Goal: Task Accomplishment & Management: Use online tool/utility

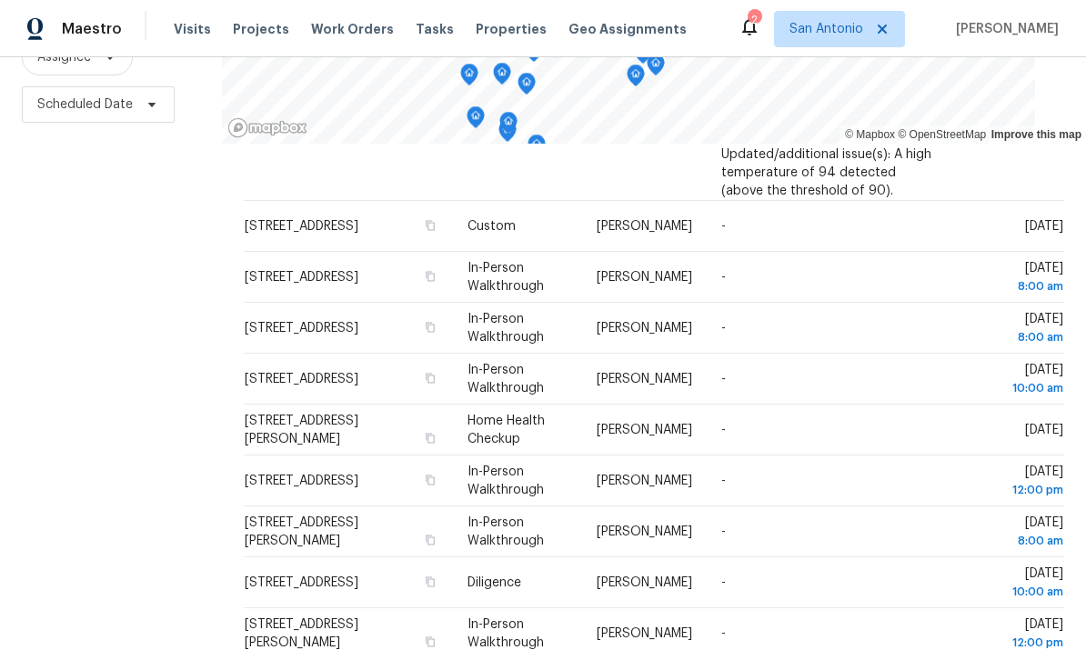
scroll to position [68, 0]
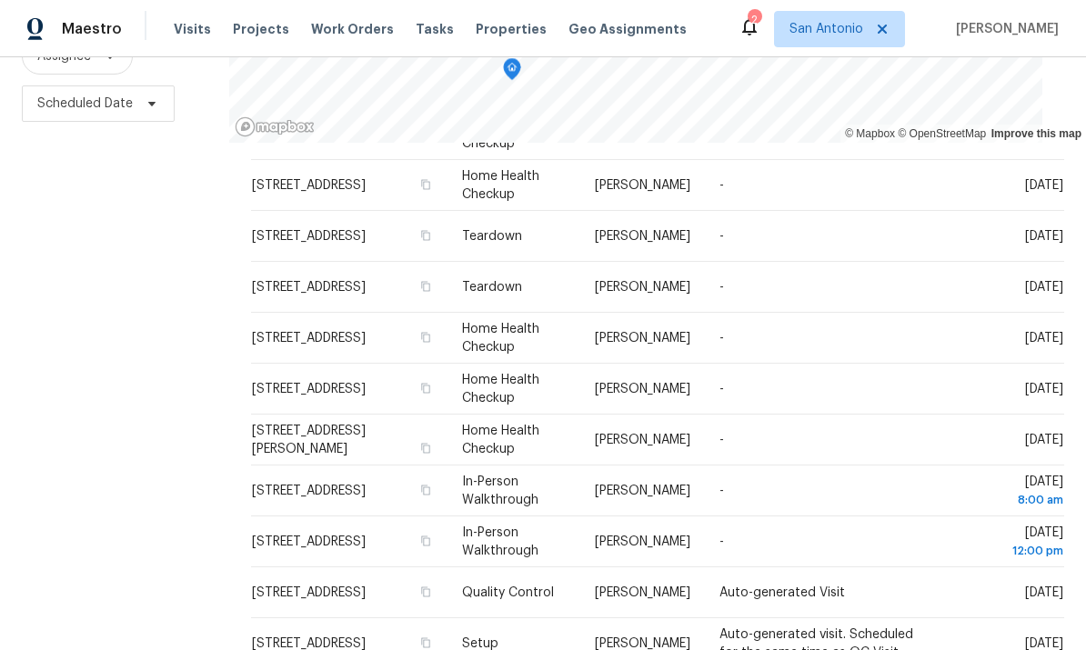
scroll to position [241, 0]
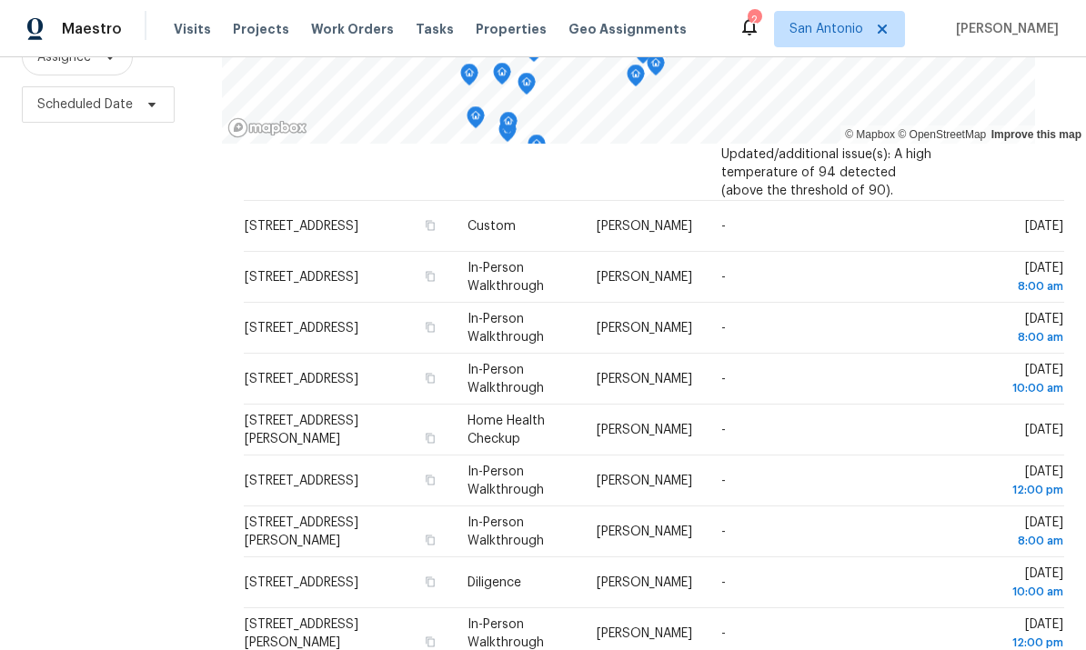
scroll to position [538, 0]
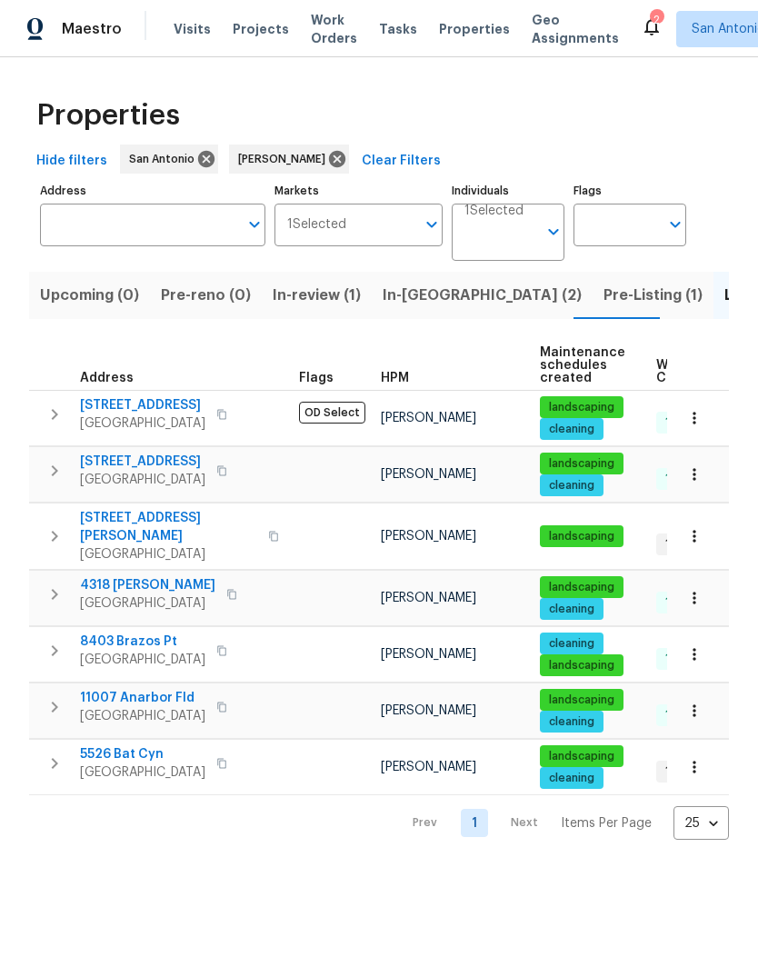
click at [305, 301] on span "In-review (1)" at bounding box center [317, 295] width 88 height 25
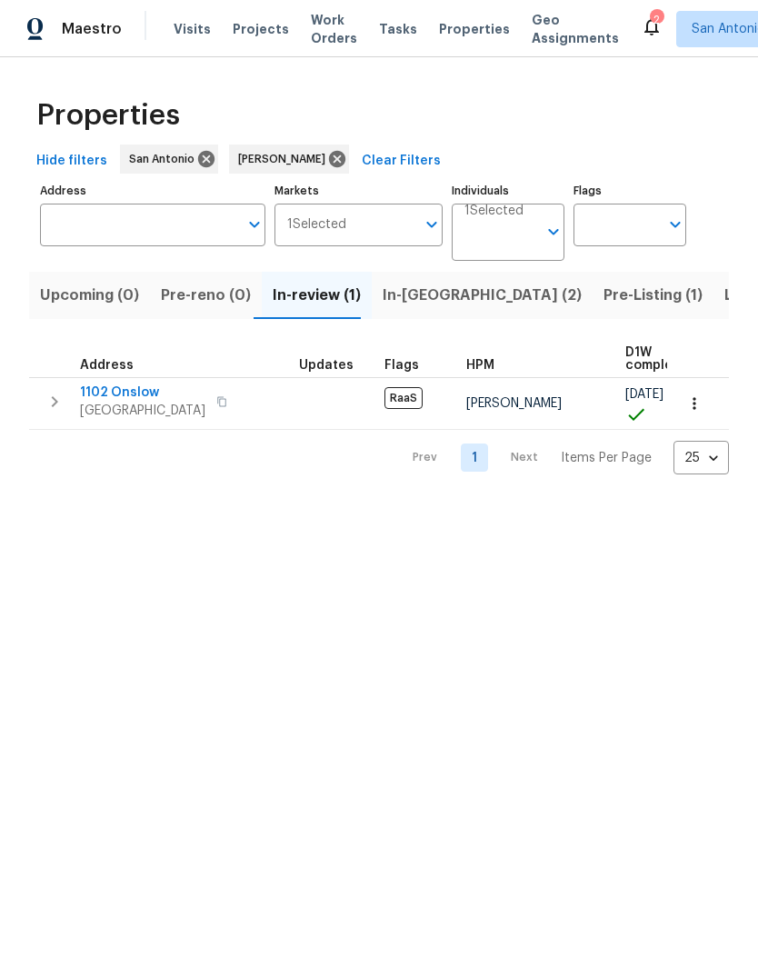
click at [126, 406] on span "San Antonio, TX 78202" at bounding box center [142, 411] width 125 height 18
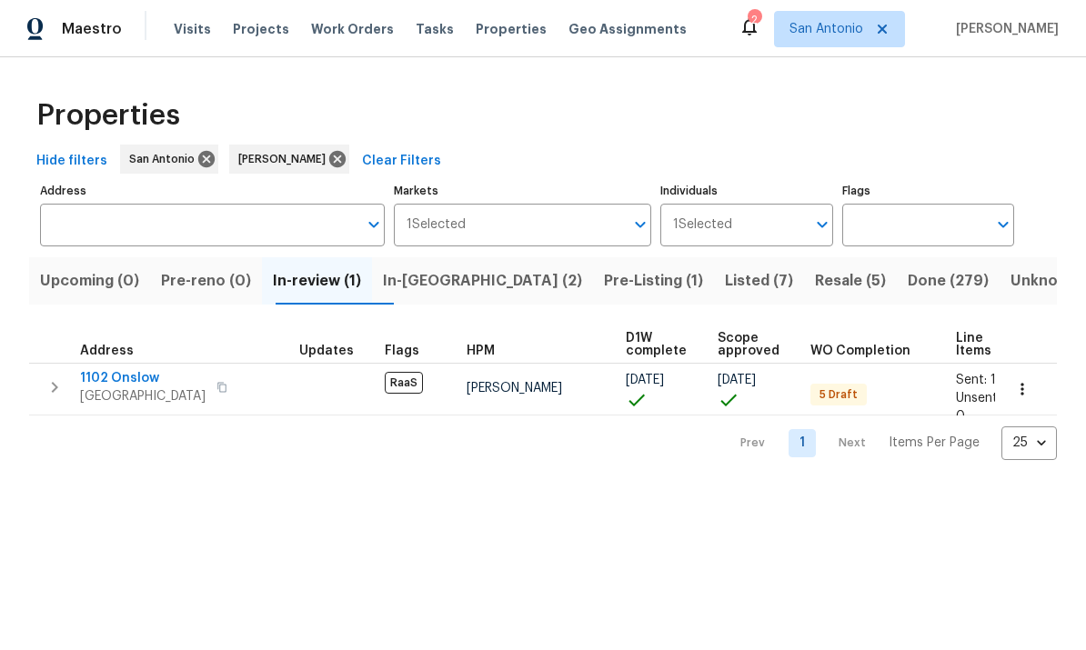
click at [438, 283] on span "In-reno (2)" at bounding box center [482, 280] width 199 height 25
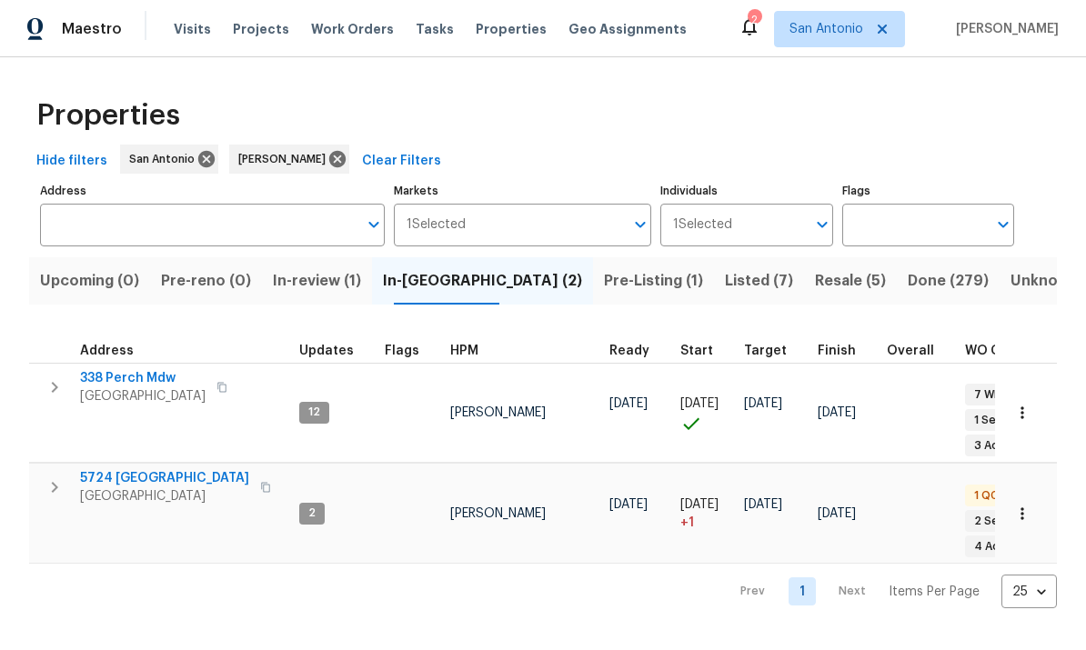
click at [757, 408] on icon "button" at bounding box center [1022, 413] width 18 height 18
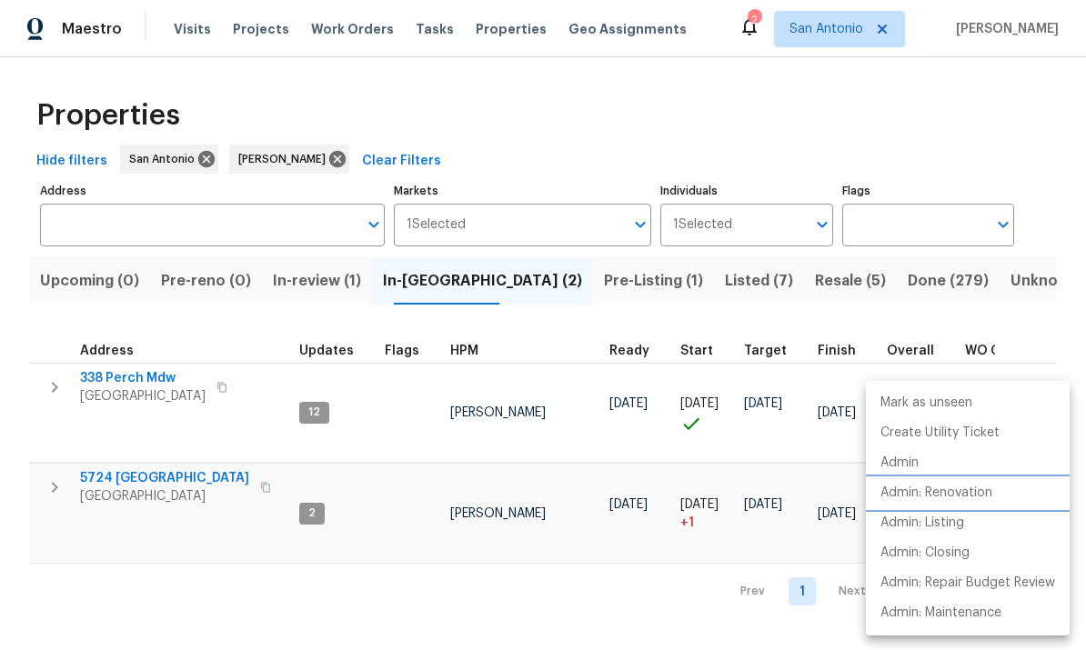
click at [757, 489] on p "Admin: Renovation" at bounding box center [936, 493] width 112 height 19
click at [672, 581] on div at bounding box center [543, 325] width 1086 height 650
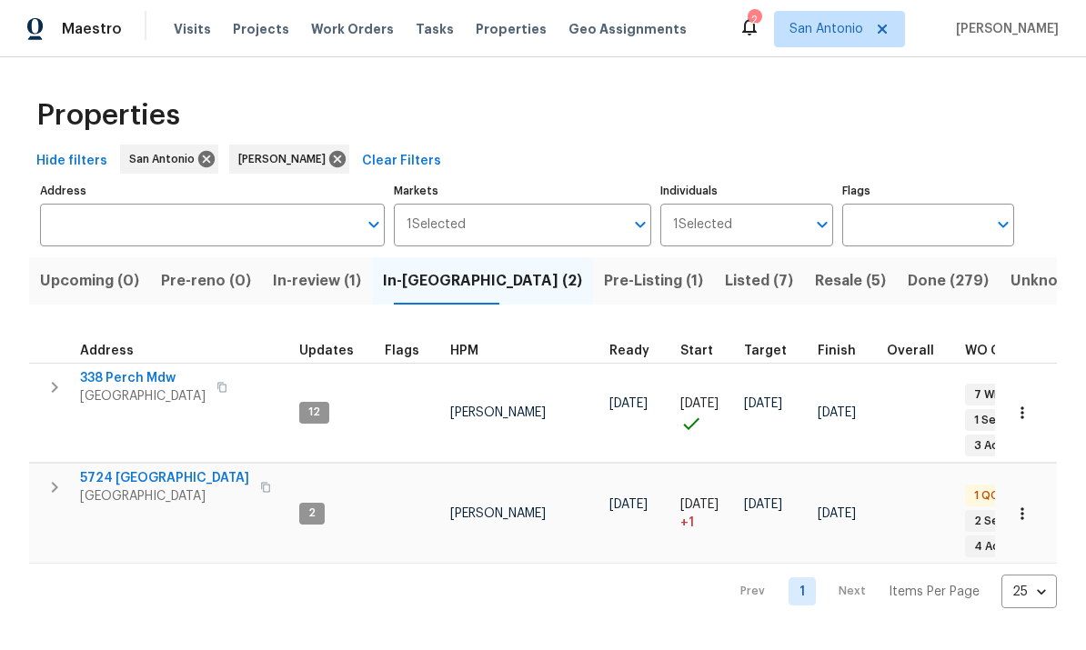
click at [757, 505] on icon "button" at bounding box center [1022, 514] width 18 height 18
click at [553, 570] on div at bounding box center [543, 325] width 1086 height 650
click at [131, 487] on span "SCHERTZ, TX 78154" at bounding box center [164, 496] width 169 height 18
click at [139, 393] on span "San Antonio, TX 78253" at bounding box center [142, 396] width 125 height 18
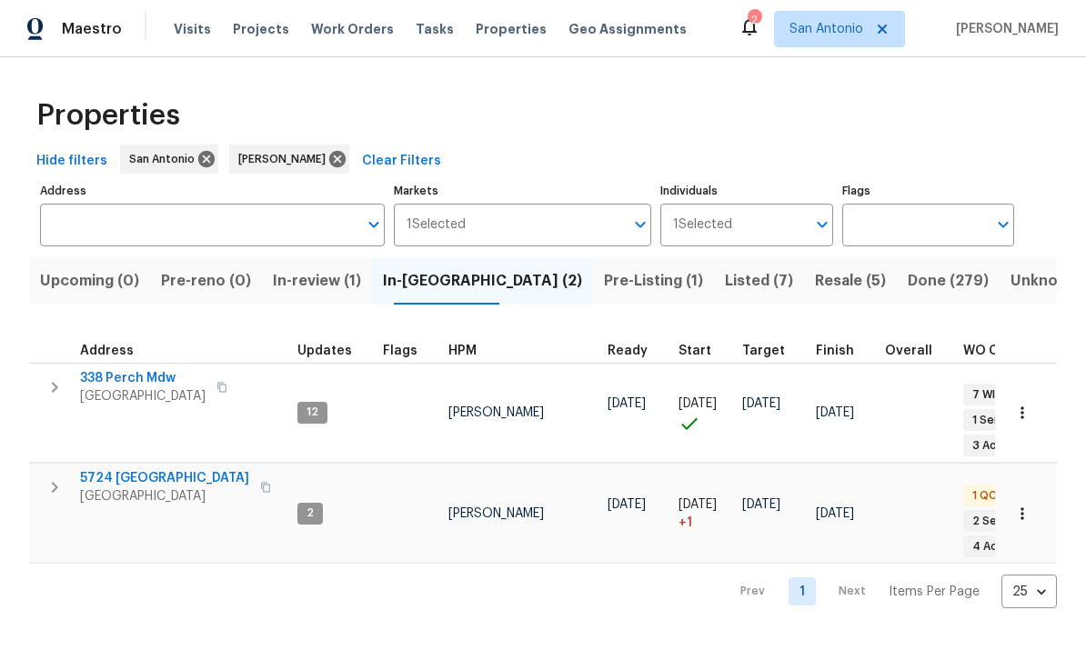
click at [604, 286] on span "Pre-Listing (1)" at bounding box center [653, 280] width 99 height 25
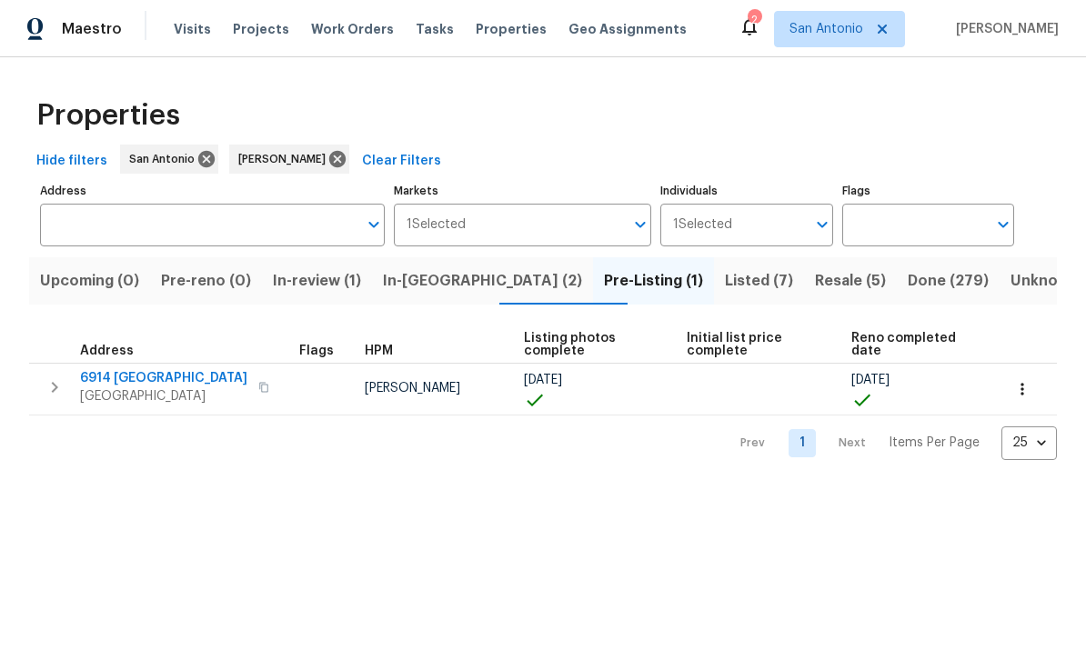
click at [119, 389] on span "San Antonio, TX 78242" at bounding box center [163, 396] width 167 height 18
click at [725, 285] on span "Listed (7)" at bounding box center [759, 280] width 68 height 25
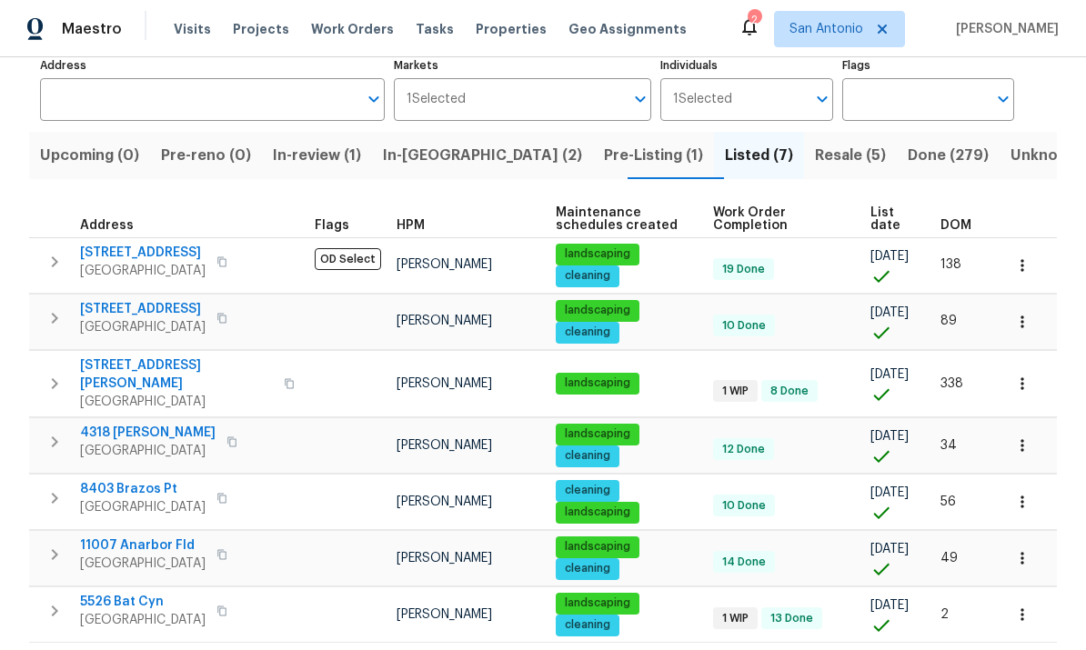
scroll to position [125, 0]
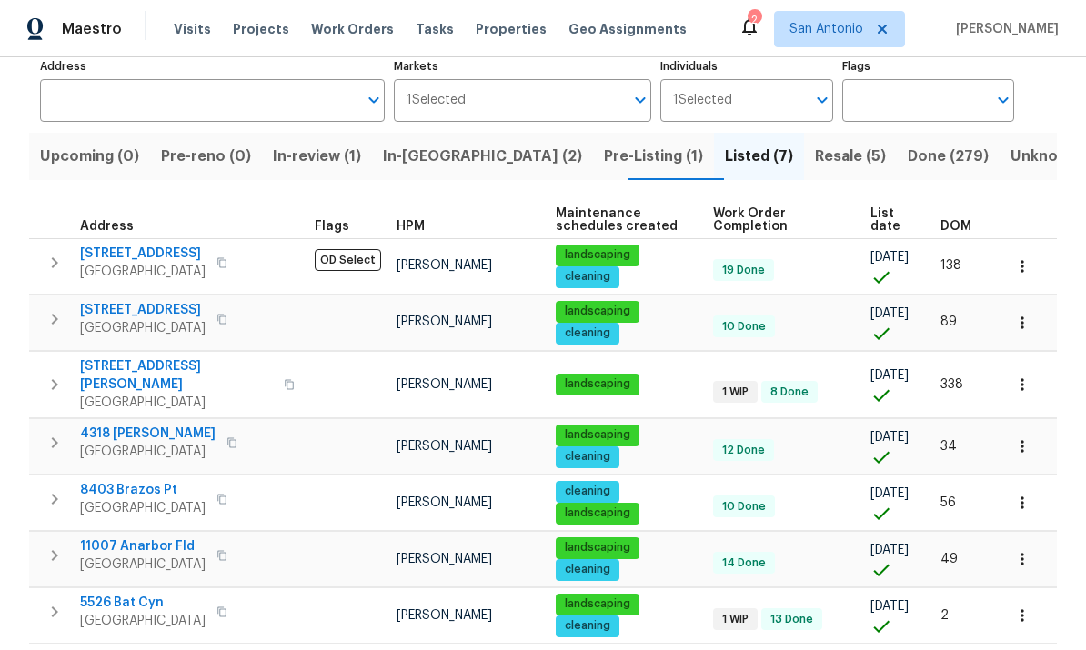
click at [757, 273] on icon "button" at bounding box center [1022, 266] width 18 height 18
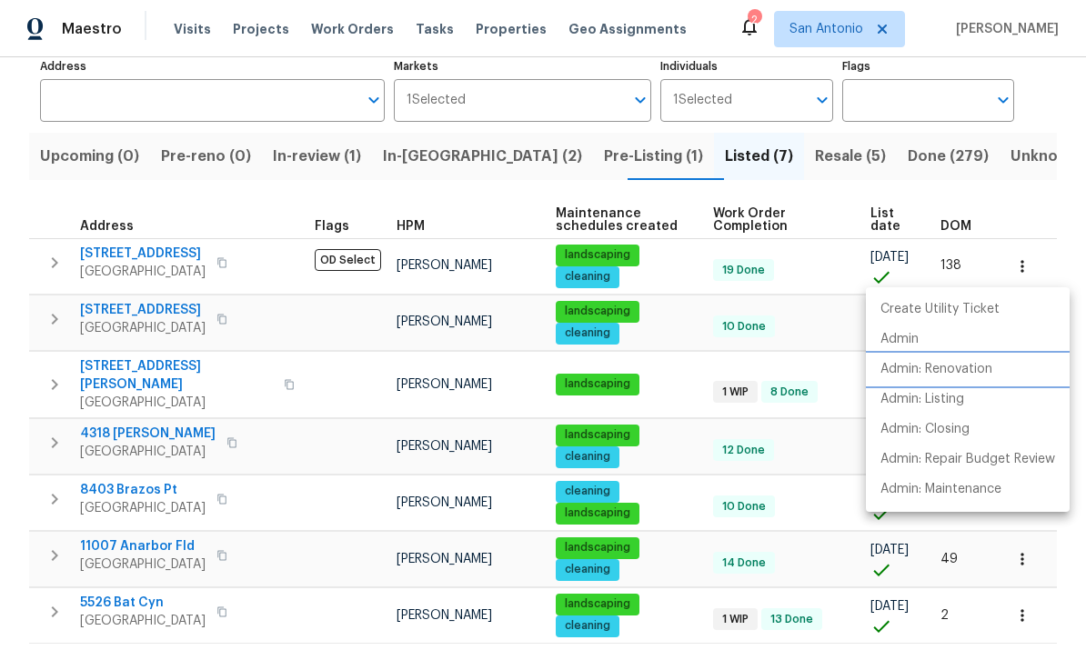
click at [757, 368] on p "Admin: Renovation" at bounding box center [936, 369] width 112 height 19
click at [689, 512] on div at bounding box center [543, 325] width 1086 height 650
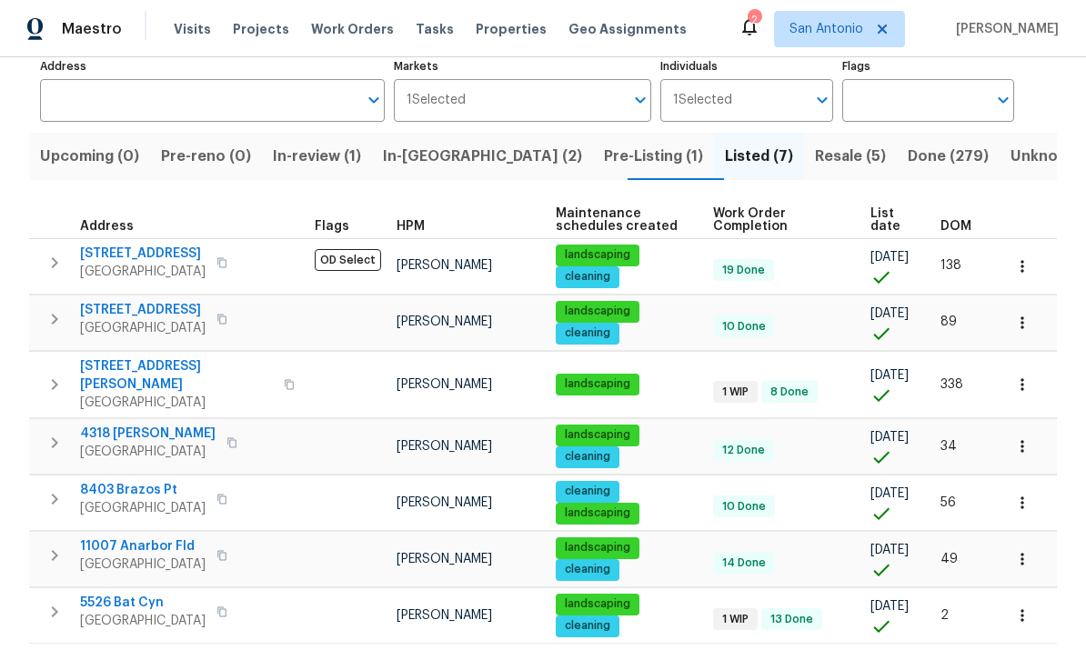
click at [757, 232] on span "List date" at bounding box center [889, 219] width 39 height 25
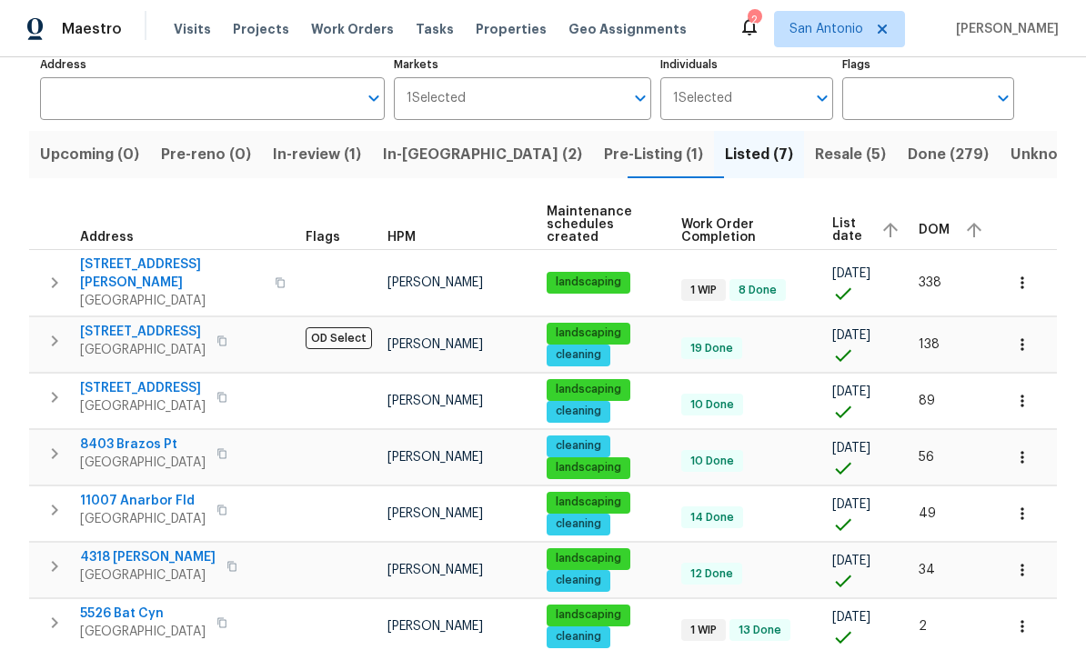
scroll to position [68, 0]
click at [132, 605] on span "5526 Bat Cyn" at bounding box center [142, 614] width 125 height 18
click at [757, 606] on button "button" at bounding box center [1022, 626] width 40 height 40
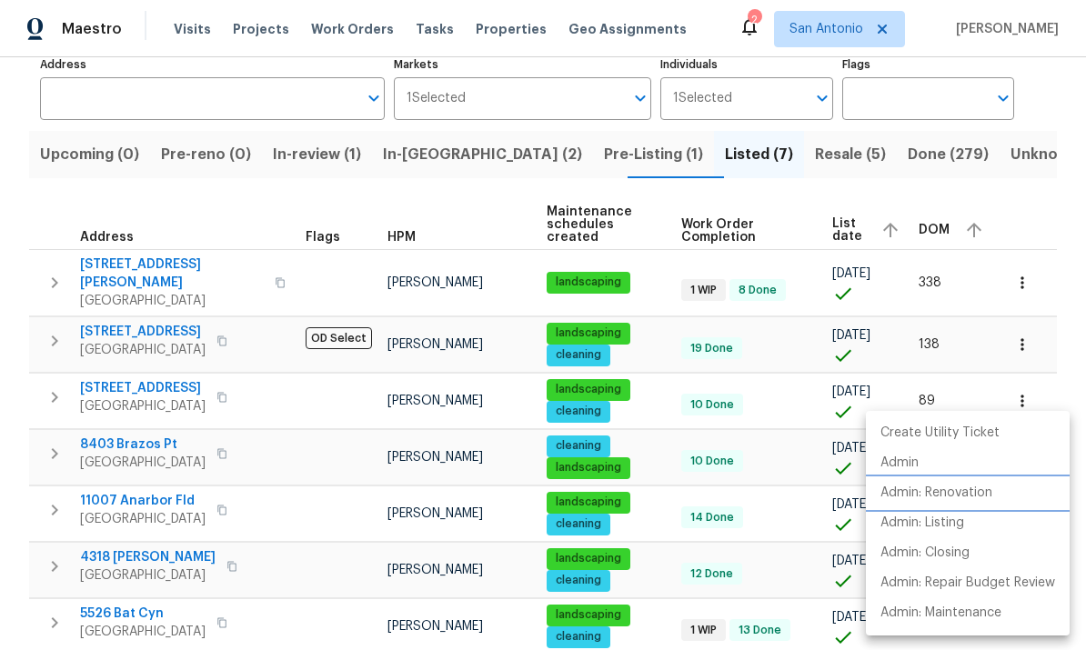
click at [757, 481] on li "Admin: Renovation" at bounding box center [968, 493] width 204 height 30
click at [654, 589] on div at bounding box center [543, 325] width 1086 height 650
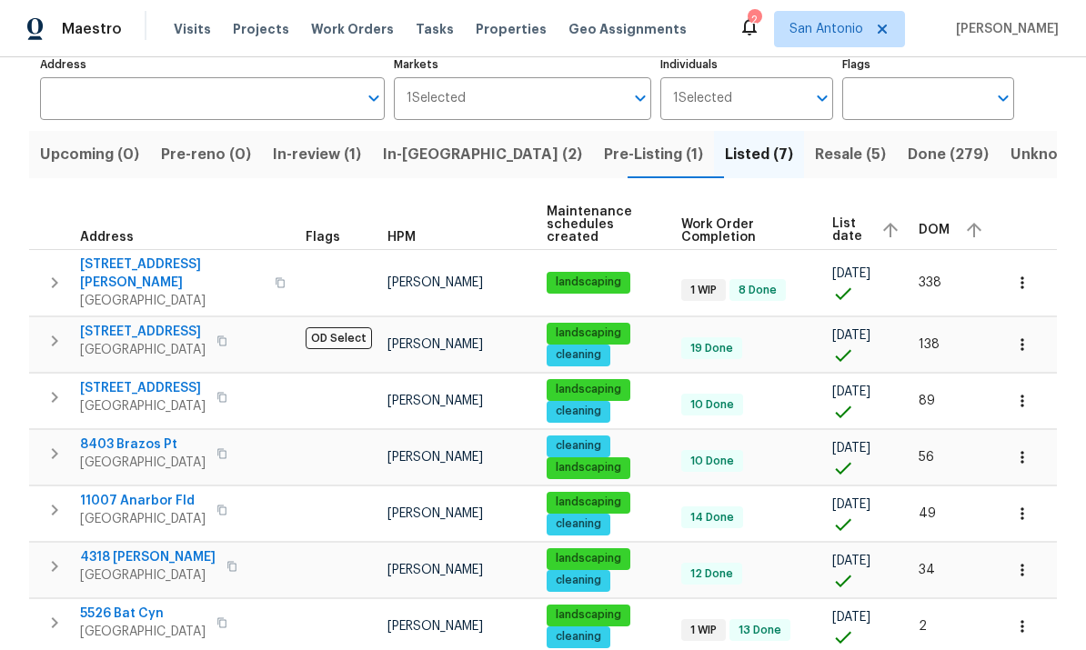
click at [757, 561] on icon "button" at bounding box center [1022, 570] width 18 height 18
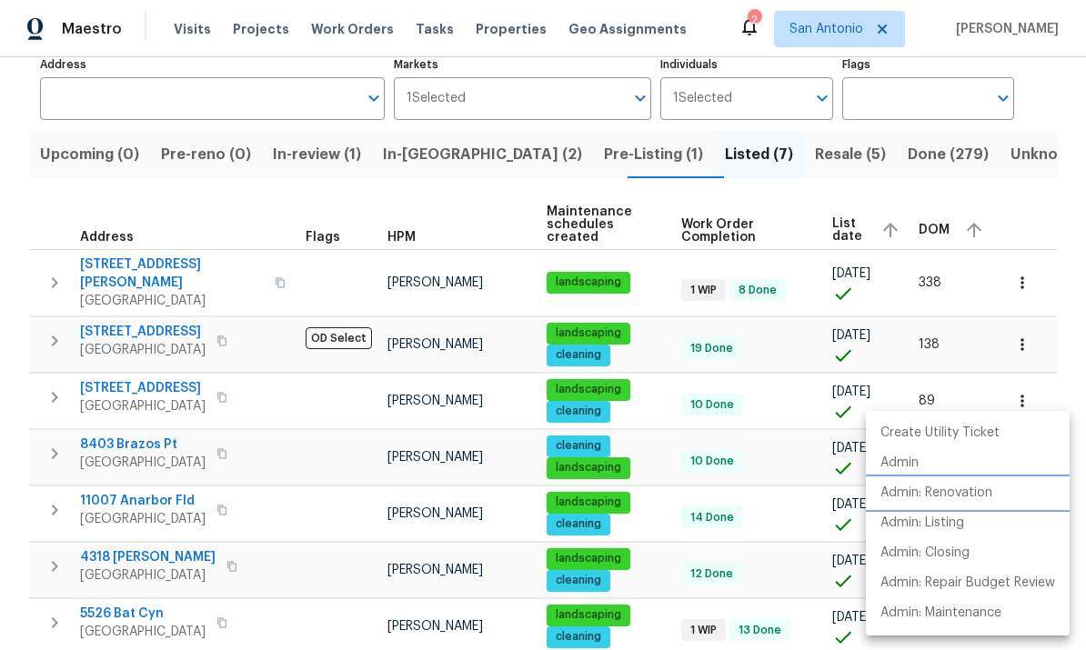
click at [757, 495] on p "Admin: Renovation" at bounding box center [936, 493] width 112 height 19
click at [346, 622] on div at bounding box center [543, 325] width 1086 height 650
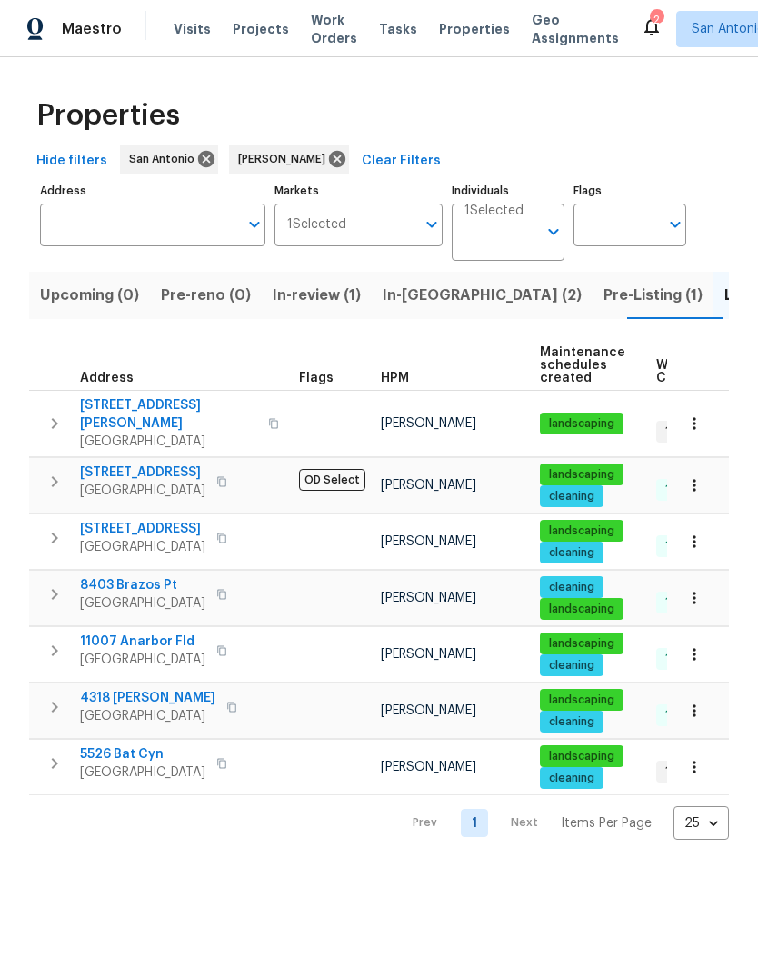
scroll to position [0, 0]
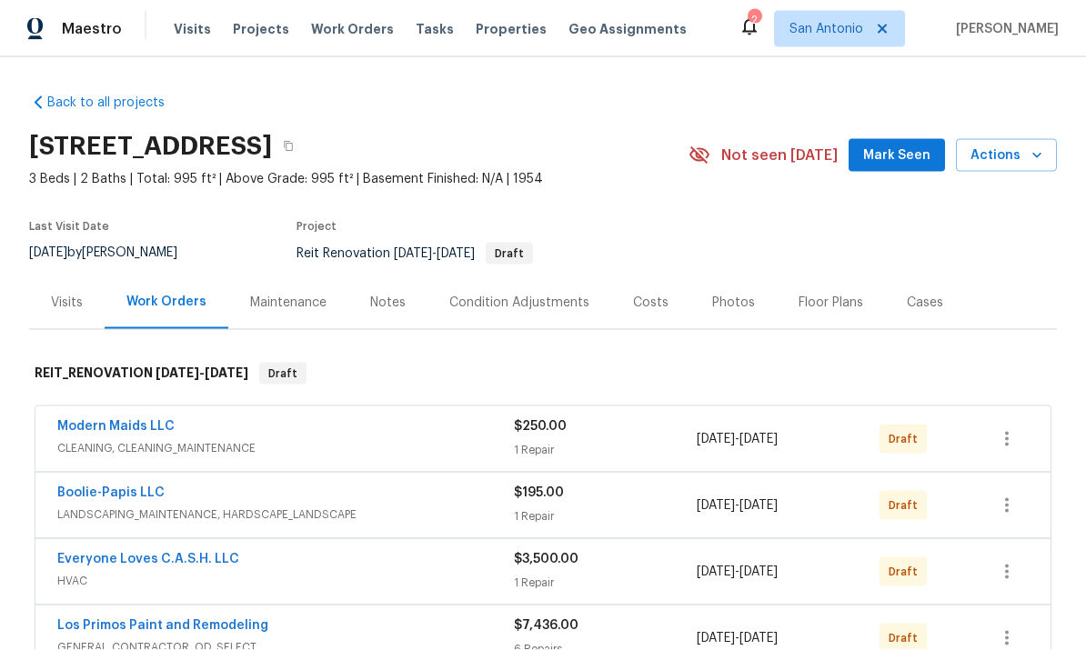
click at [757, 153] on span "Mark Seen" at bounding box center [896, 156] width 67 height 23
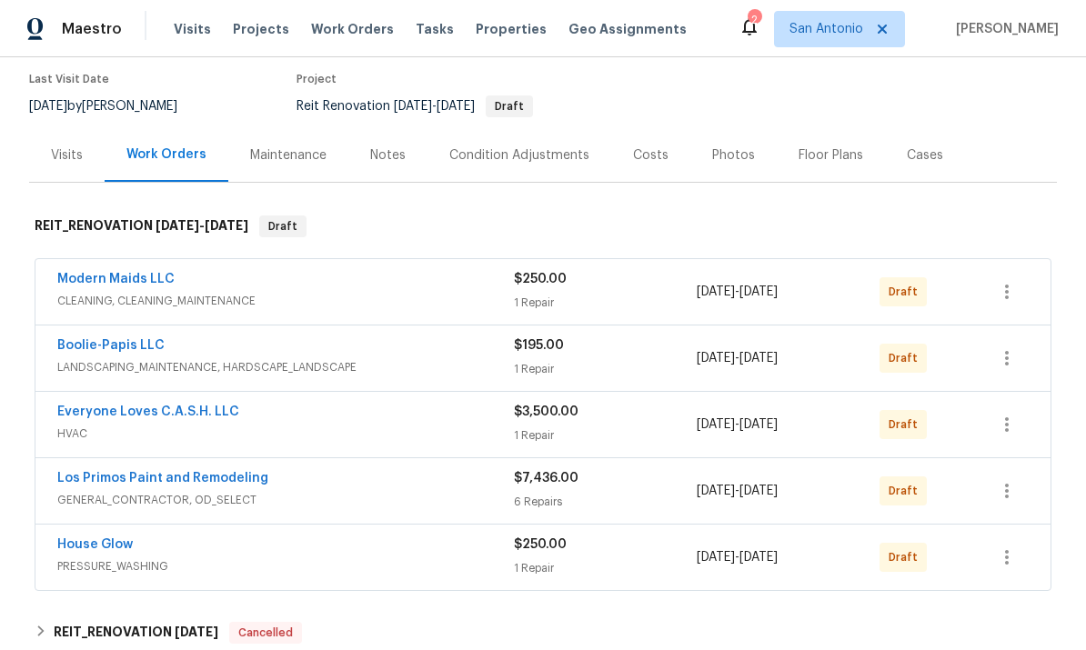
scroll to position [135, 0]
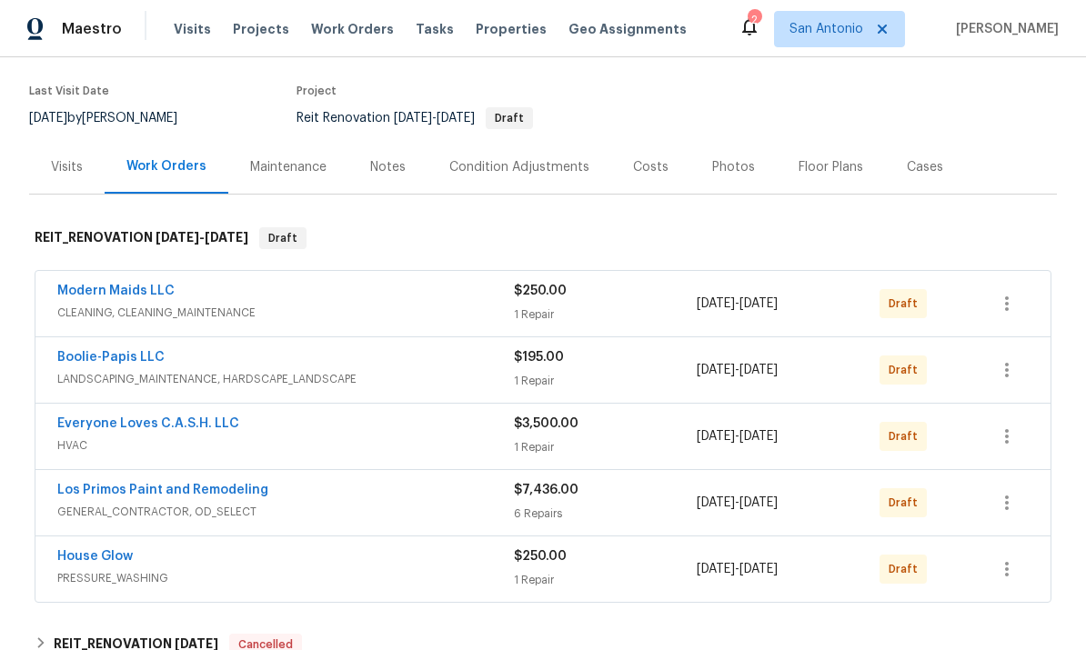
click at [384, 173] on div "Notes" at bounding box center [387, 167] width 35 height 18
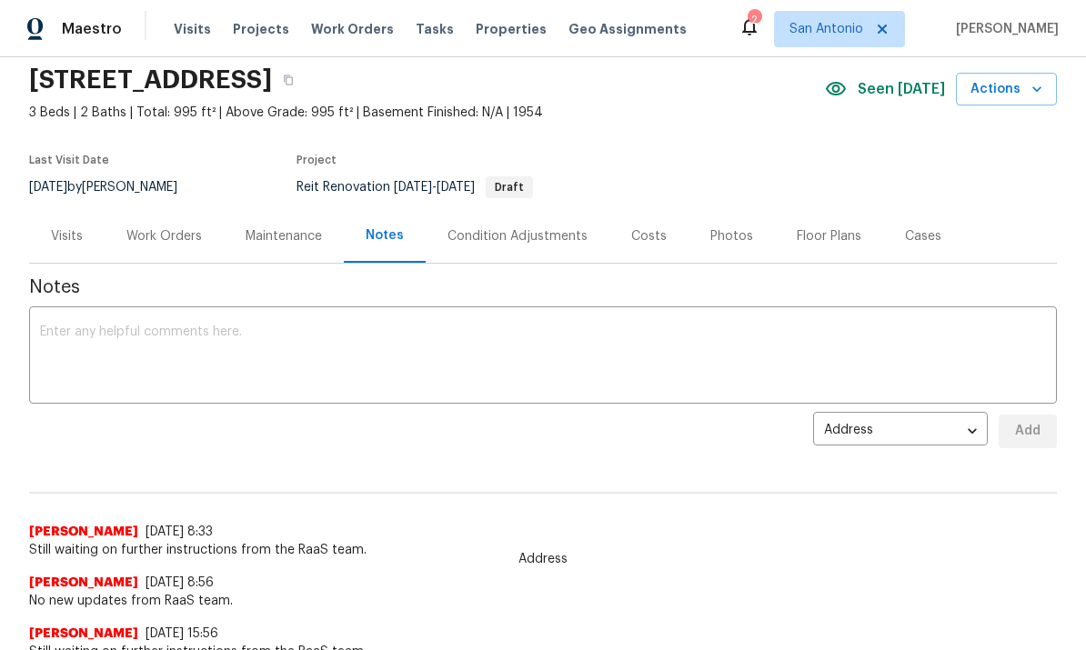
scroll to position [91, 0]
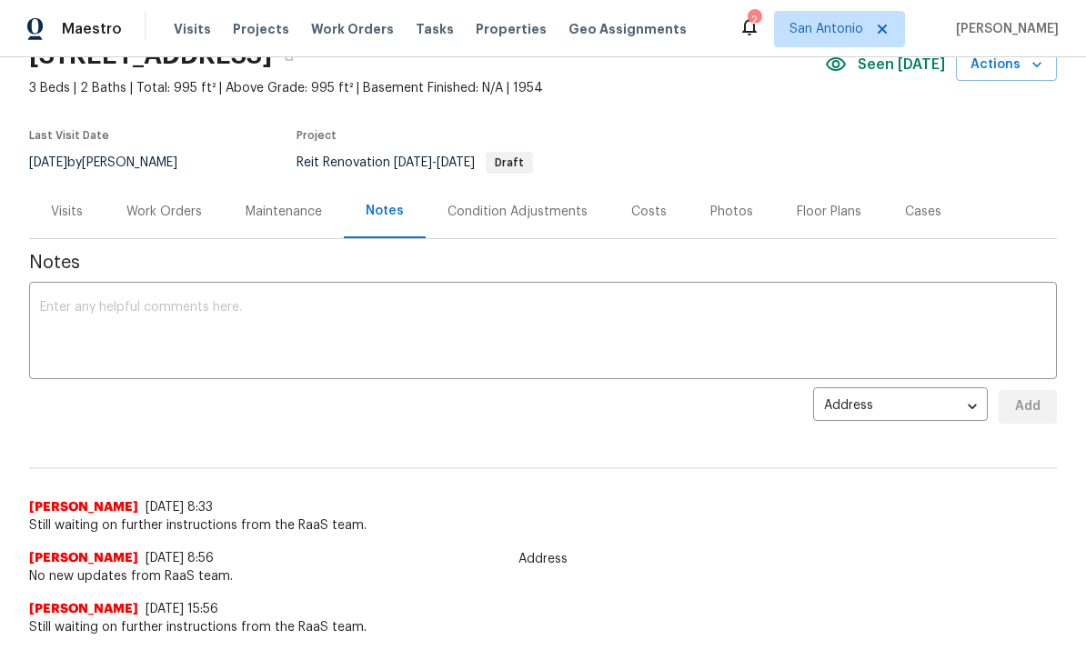
click at [234, 576] on span "No new updates from RaaS team." at bounding box center [542, 576] width 1027 height 18
click at [236, 575] on span "No new updates from RaaS team." at bounding box center [542, 576] width 1027 height 18
copy div "ew updates from RaaS team. Felix Ramos 10"
click at [260, 591] on div "Felix Ramos 10/3/25, 15:56 Still waiting on further instructions from the RaaS …" at bounding box center [542, 611] width 1027 height 51
click at [221, 608] on div "Felix Ramos 10/3/25, 15:56" at bounding box center [542, 609] width 1027 height 18
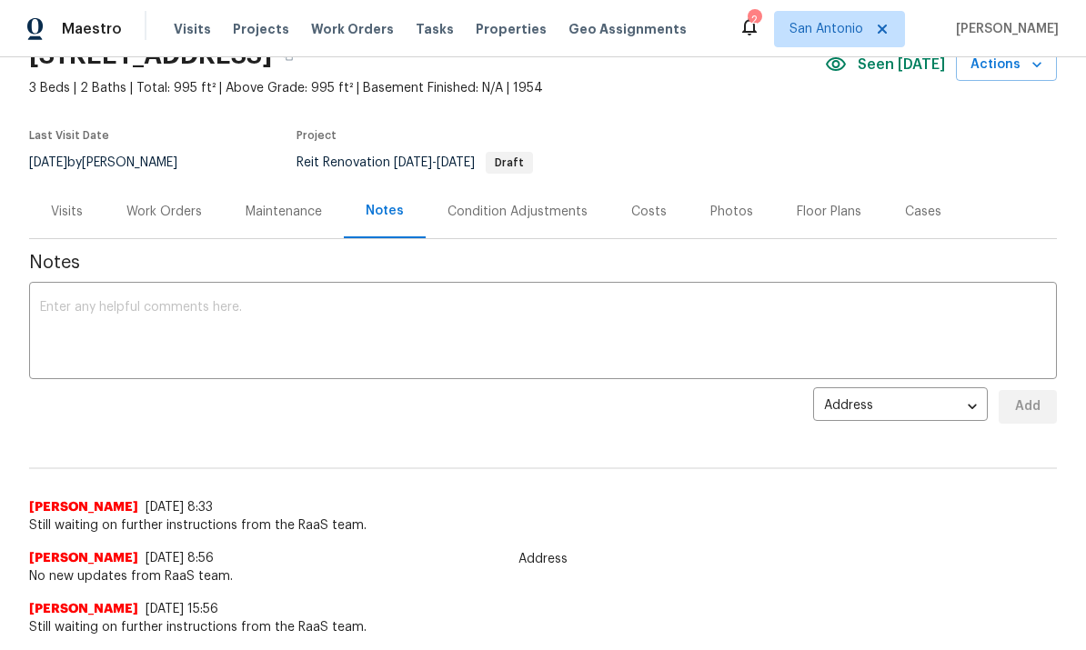
click at [229, 571] on span "No new updates from RaaS team." at bounding box center [542, 576] width 1027 height 18
click at [227, 577] on span "No new updates from RaaS team." at bounding box center [542, 576] width 1027 height 18
copy span "No new updates from RaaS team"
click at [96, 321] on textarea at bounding box center [543, 333] width 1006 height 64
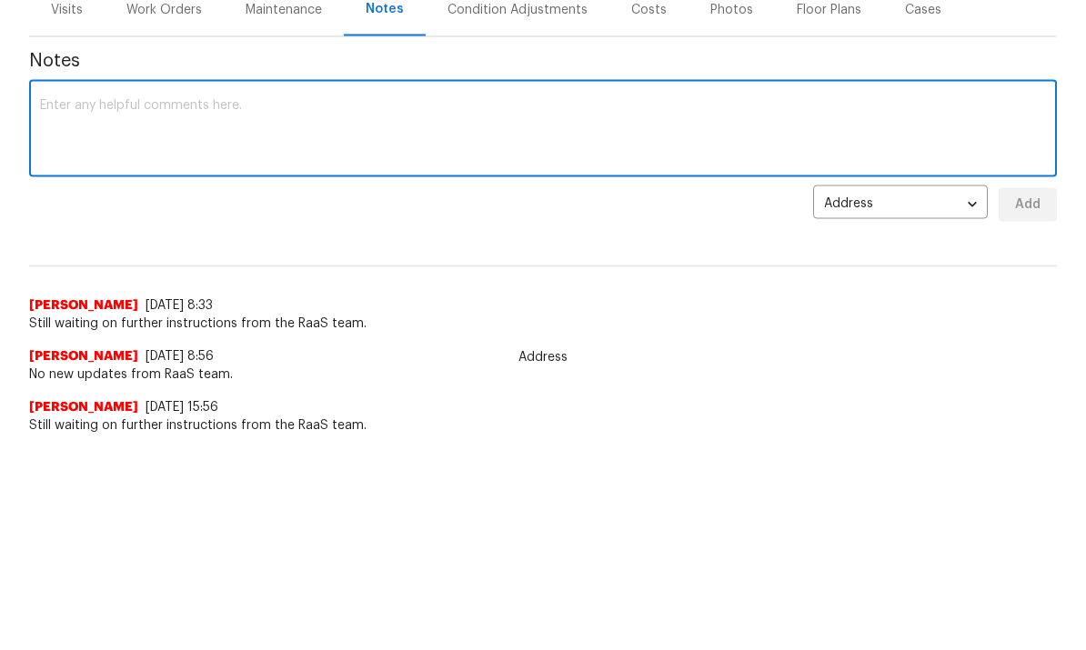
click at [68, 301] on textarea at bounding box center [543, 333] width 1006 height 64
click at [366, 390] on div "Address address ​ Add" at bounding box center [542, 407] width 1027 height 34
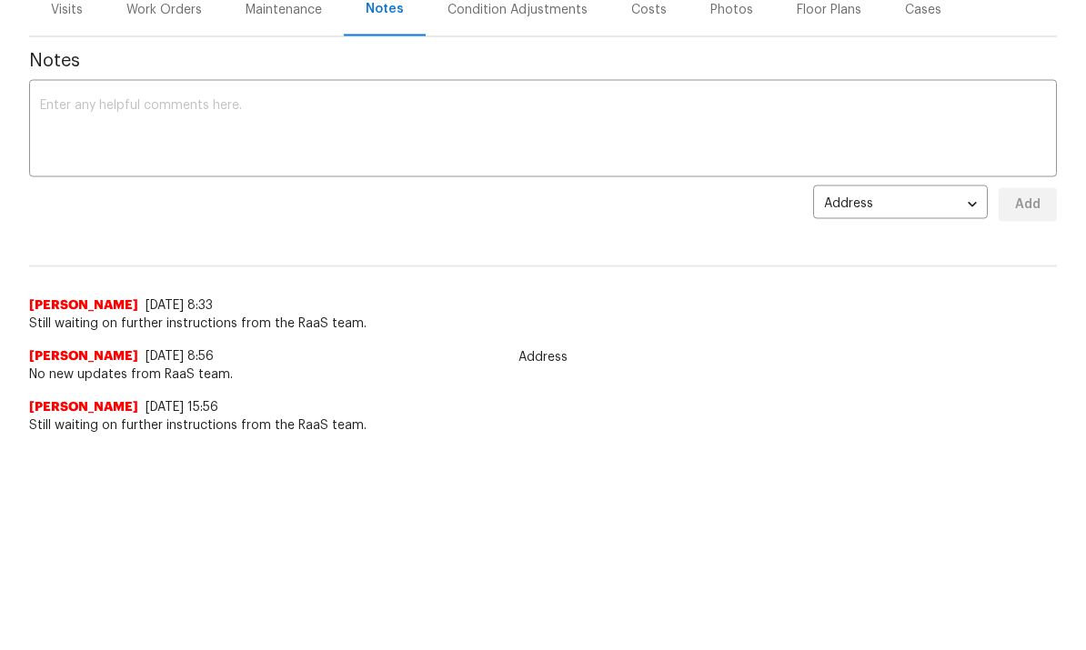
scroll to position [68, 0]
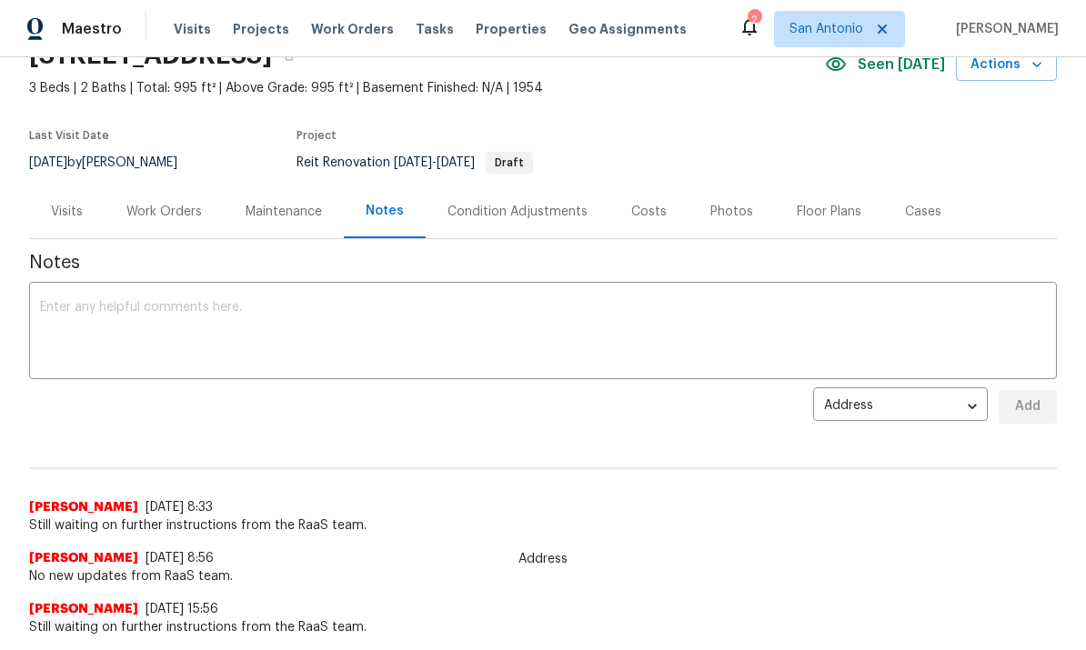
click at [78, 301] on textarea at bounding box center [543, 333] width 1006 height 64
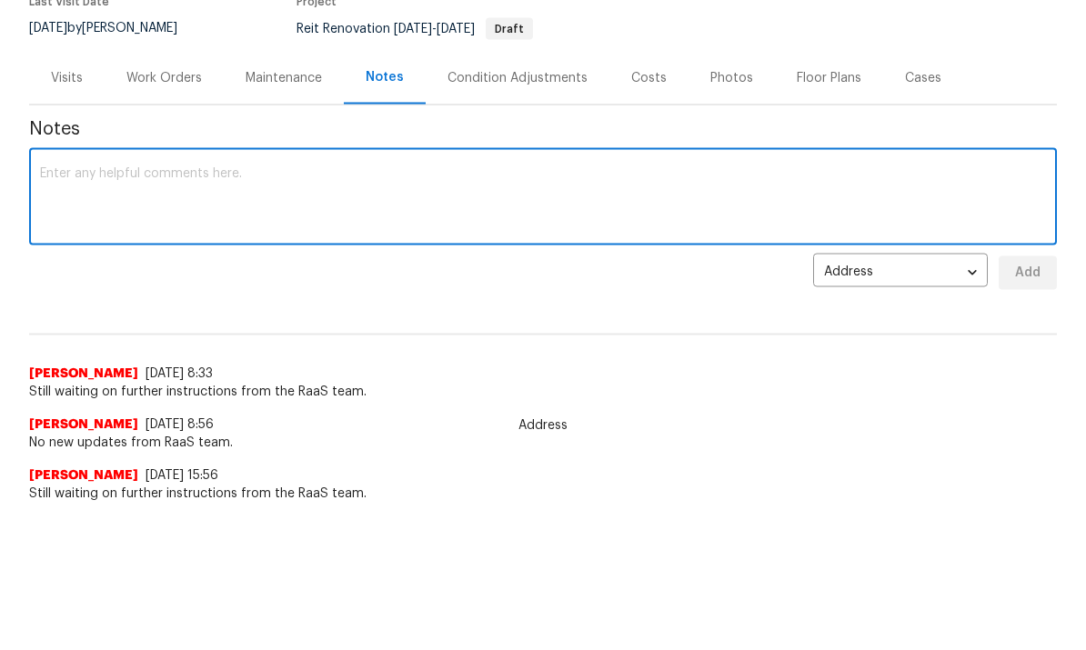
click at [85, 301] on textarea at bounding box center [543, 333] width 1006 height 64
paste textarea "No new updates from RaaS team"
type textarea "No new updates from RaaS team."
click at [757, 396] on span "Add" at bounding box center [1027, 407] width 29 height 23
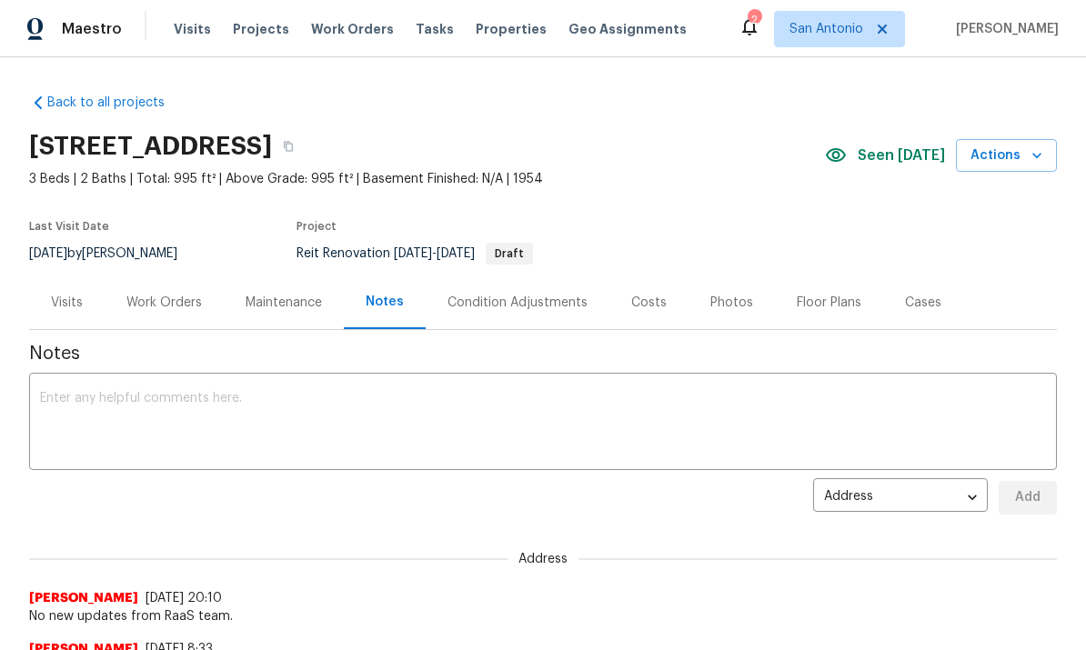
scroll to position [0, 0]
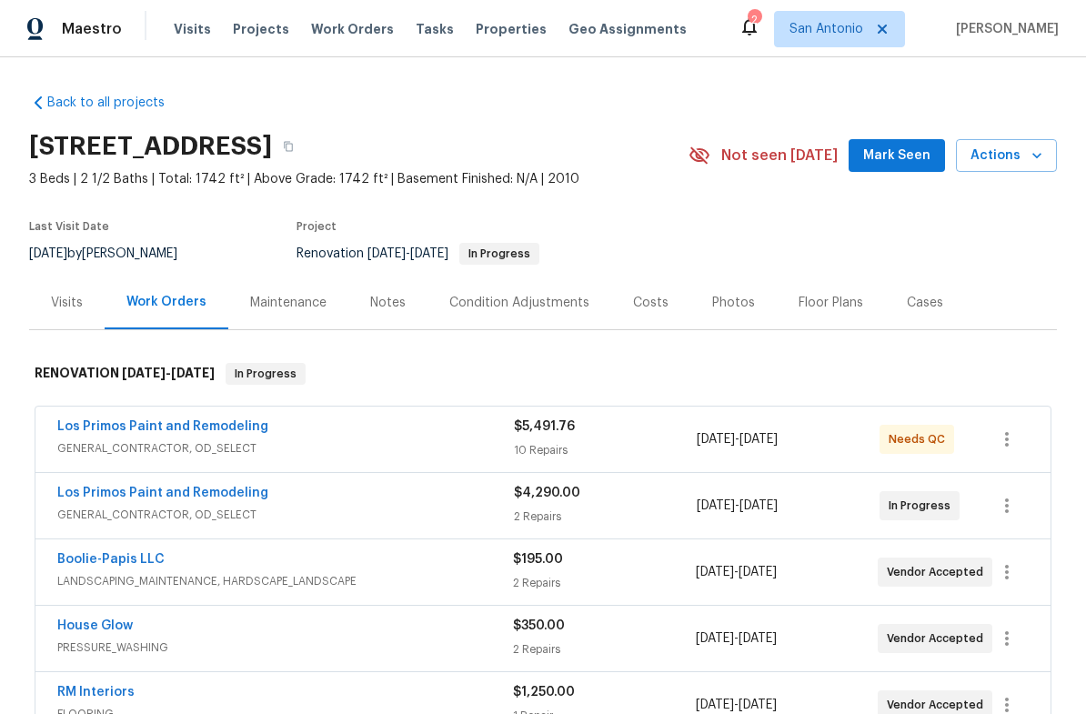
click at [910, 153] on span "Mark Seen" at bounding box center [896, 156] width 67 height 23
click at [400, 444] on span "GENERAL_CONTRACTOR, OD_SELECT" at bounding box center [285, 448] width 456 height 18
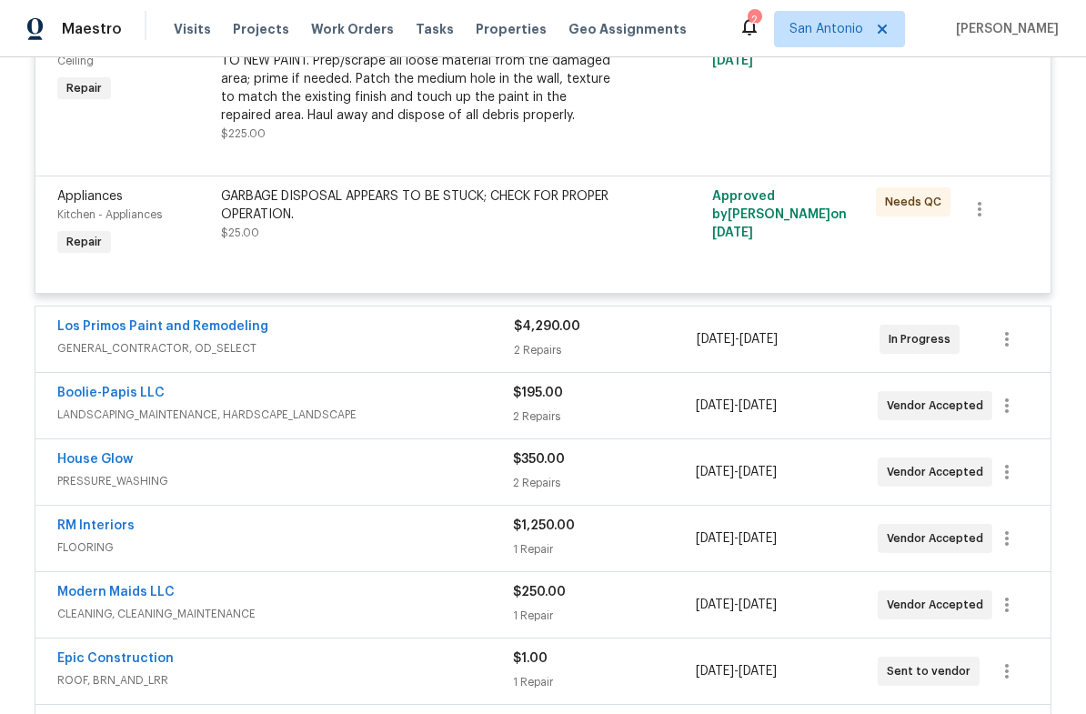
scroll to position [2124, 0]
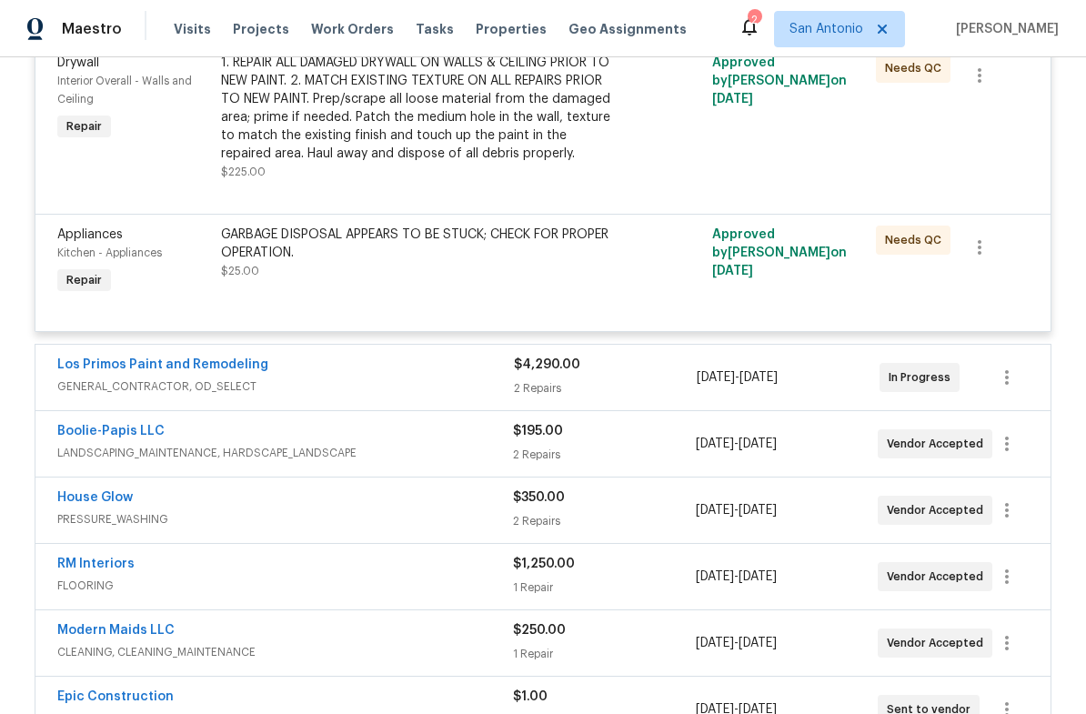
click at [402, 262] on div "GARBAGE DISPOSAL APPEARS TO BE STUCK; CHECK FOR PROPER OPERATION." at bounding box center [420, 244] width 398 height 36
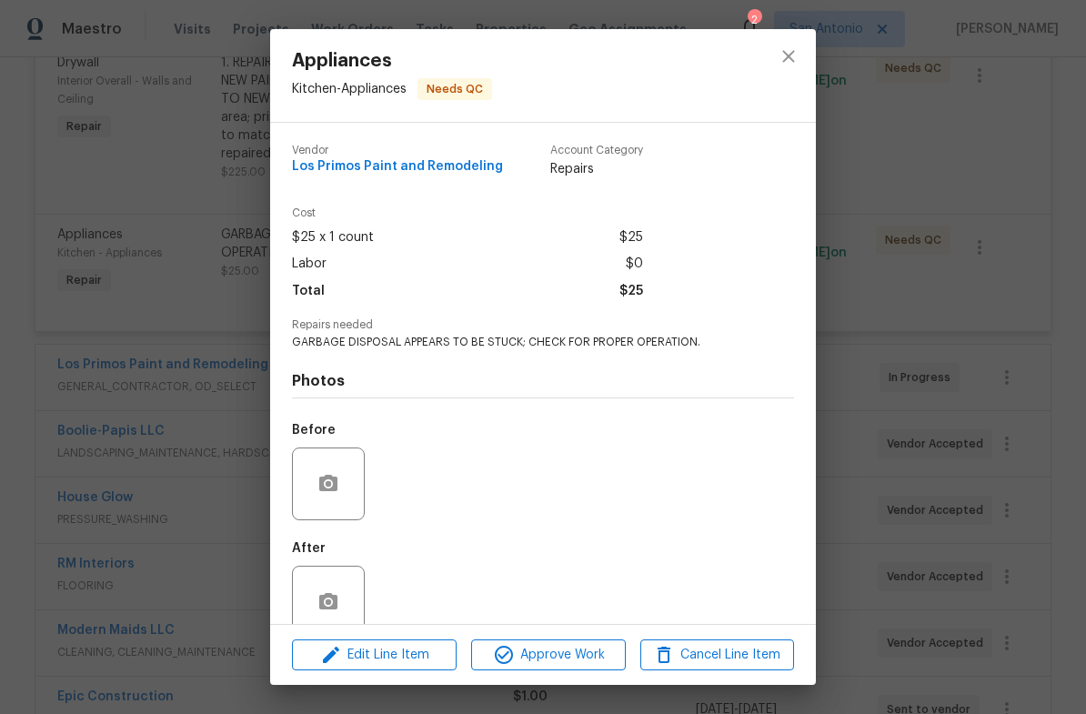
scroll to position [-2, 0]
click at [791, 55] on icon "close" at bounding box center [788, 56] width 22 height 22
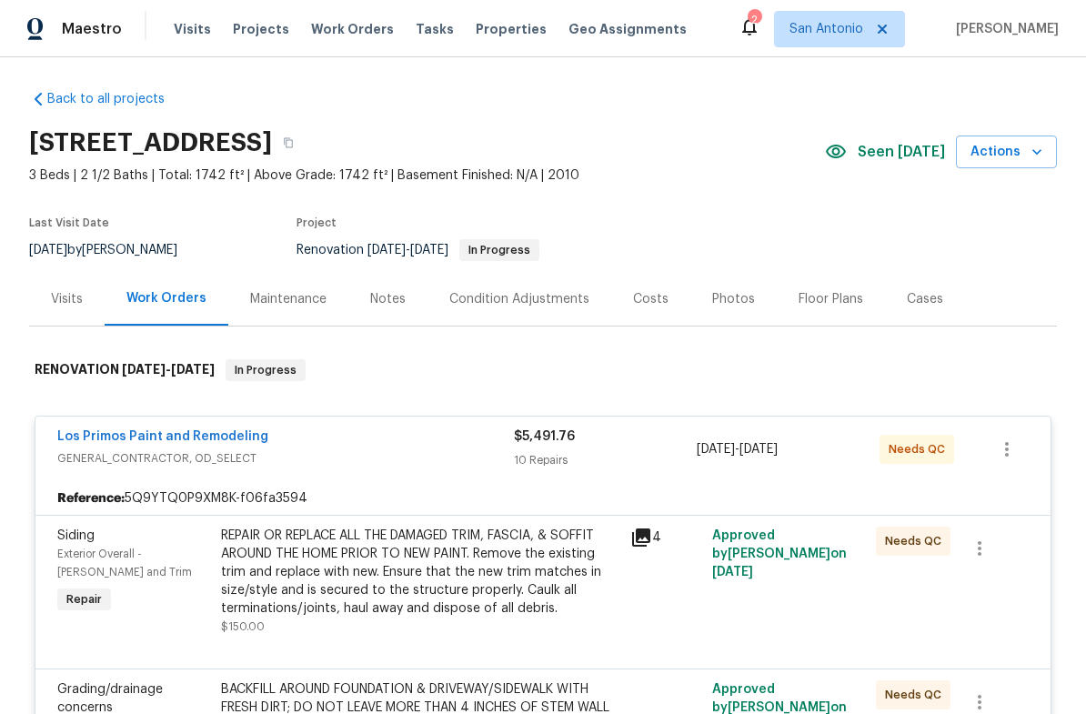
scroll to position [5, 0]
click at [385, 449] on span "GENERAL_CONTRACTOR, OD_SELECT" at bounding box center [285, 457] width 456 height 18
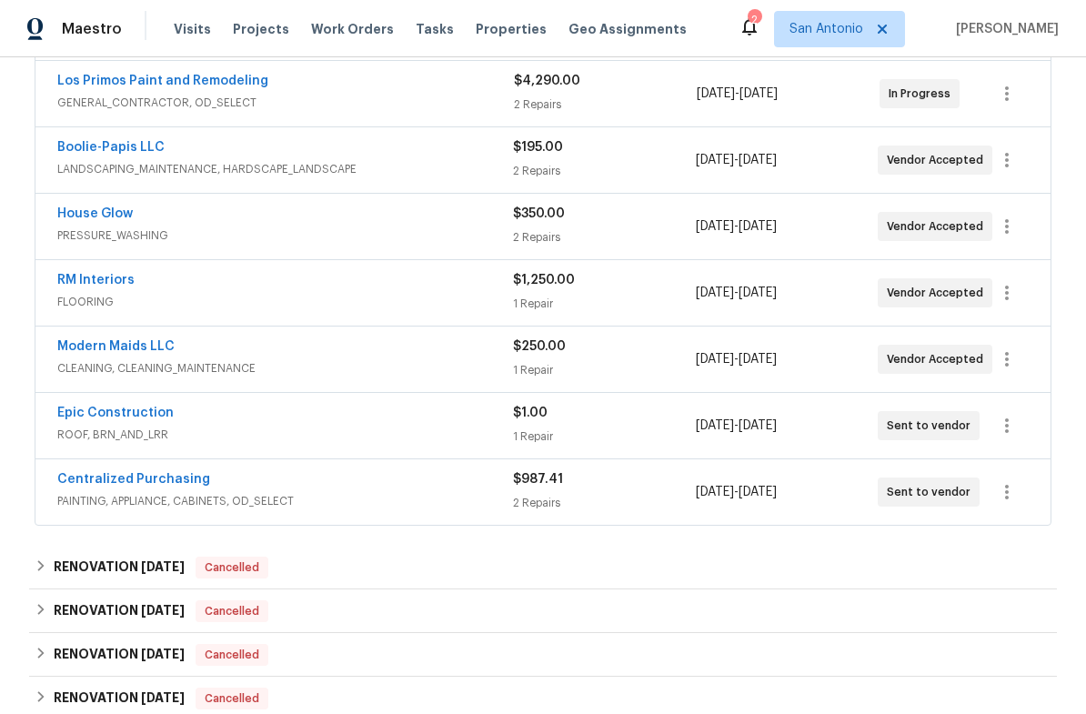
scroll to position [410, 0]
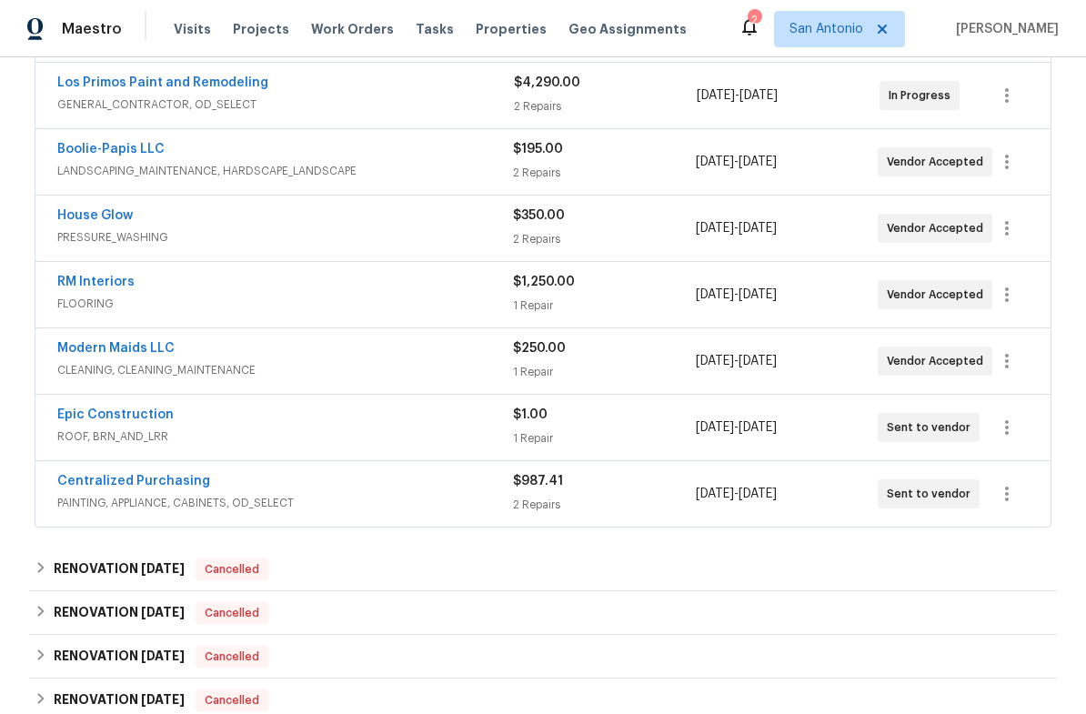
click at [137, 410] on link "Epic Construction" at bounding box center [115, 414] width 116 height 13
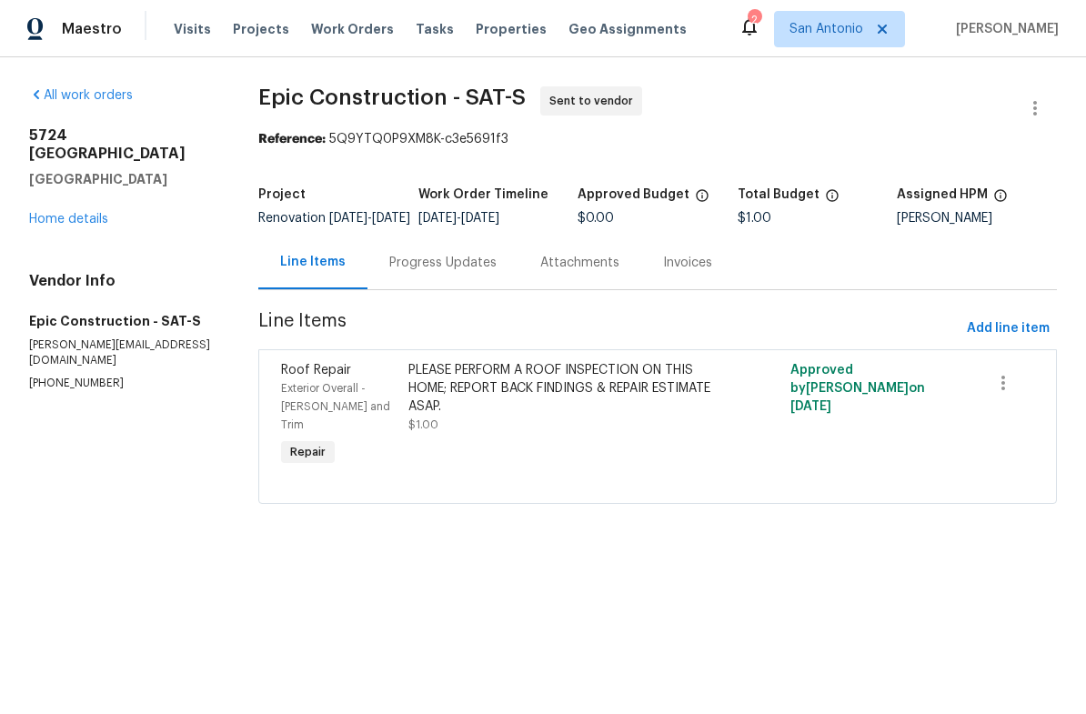
click at [452, 272] on div "Progress Updates" at bounding box center [442, 263] width 107 height 18
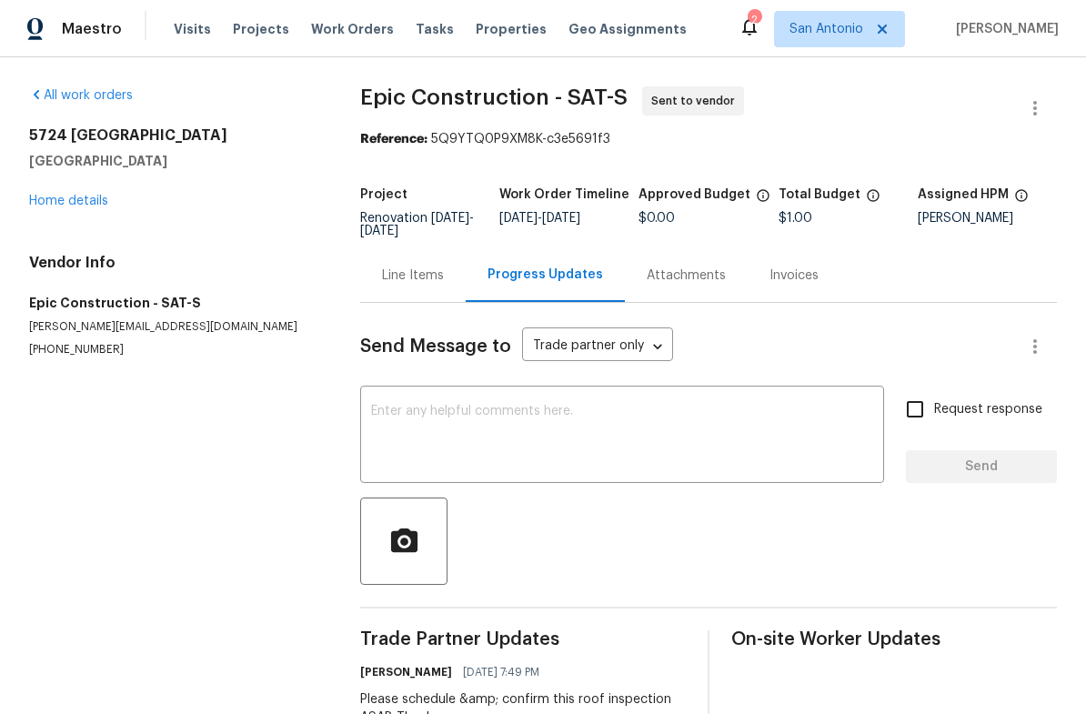
click at [71, 204] on link "Home details" at bounding box center [68, 201] width 79 height 13
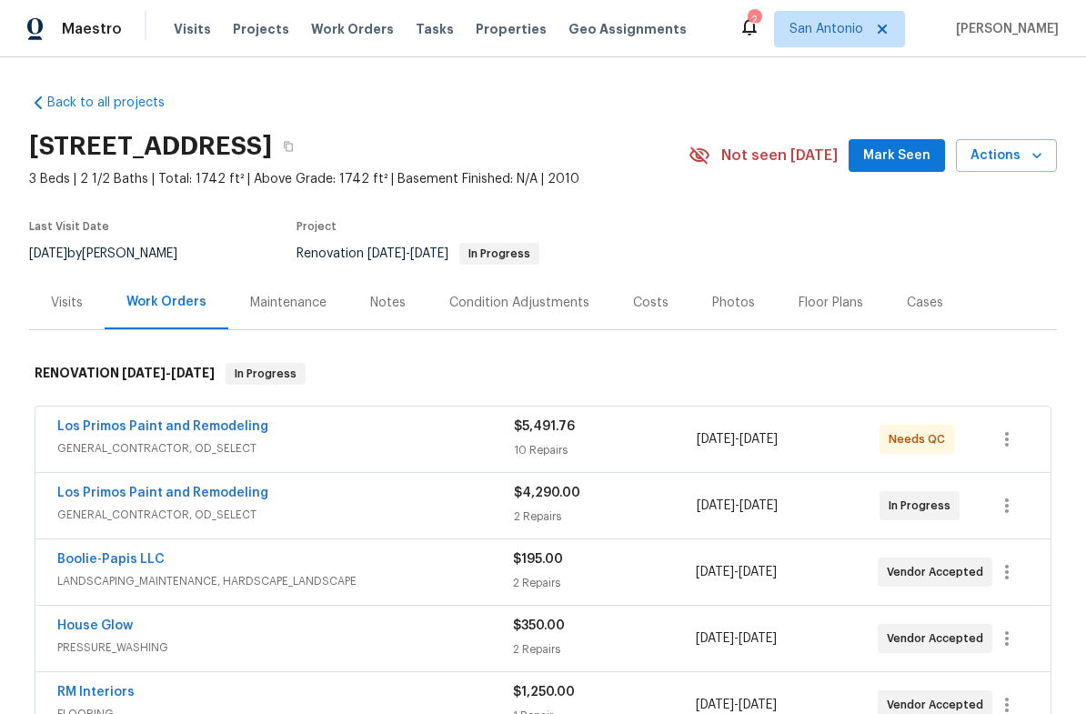
click at [906, 151] on span "Mark Seen" at bounding box center [896, 156] width 67 height 23
click at [400, 296] on div "Notes" at bounding box center [387, 303] width 35 height 18
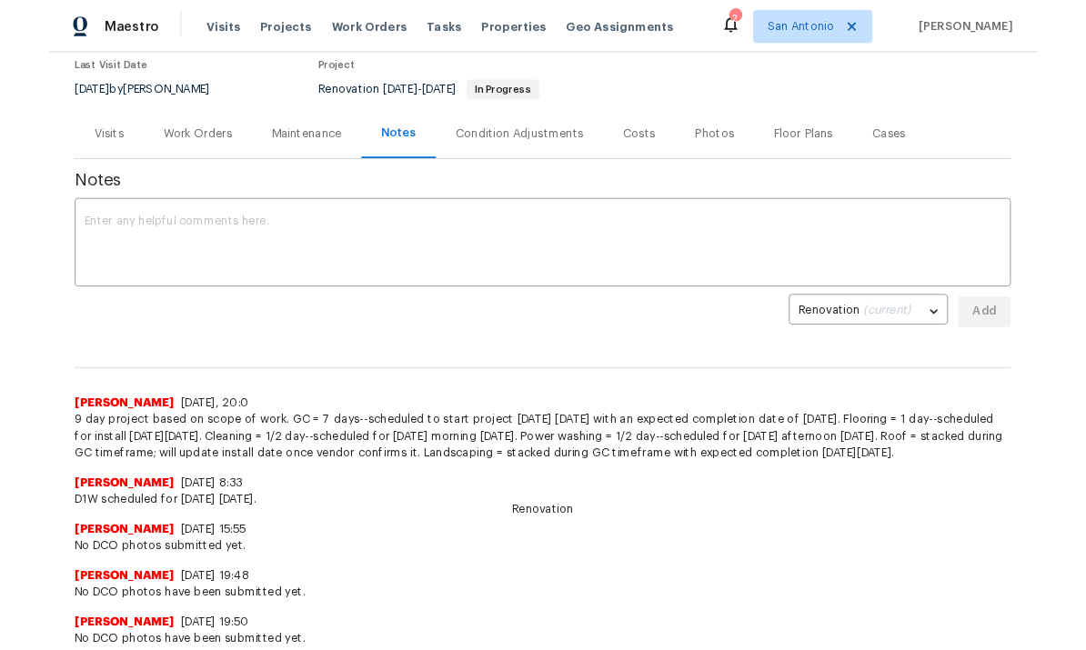
scroll to position [175, 0]
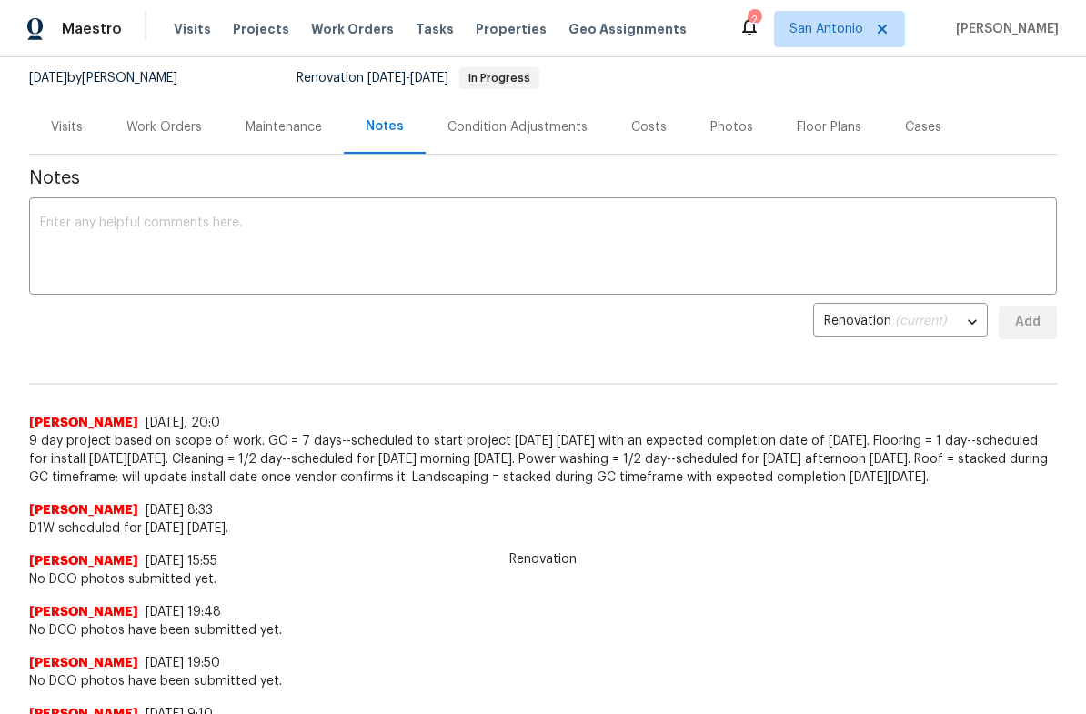
click at [250, 270] on textarea at bounding box center [543, 248] width 1006 height 64
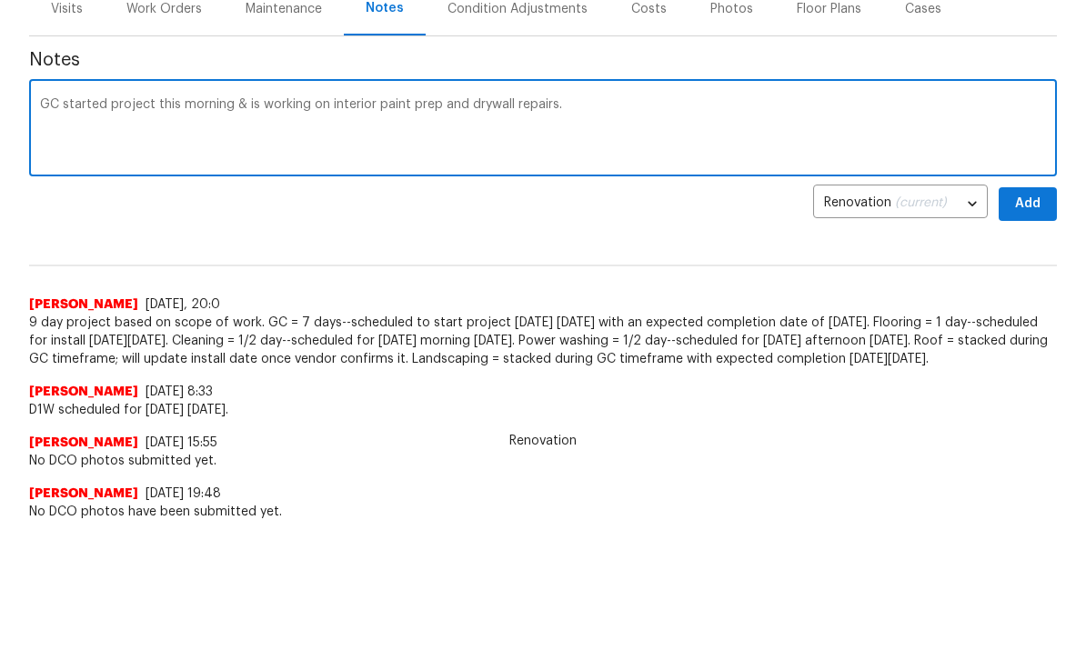
type textarea "GC started project this morning & is working on interior paint prep and drywall…"
click at [1008, 306] on button "Add" at bounding box center [1027, 323] width 58 height 34
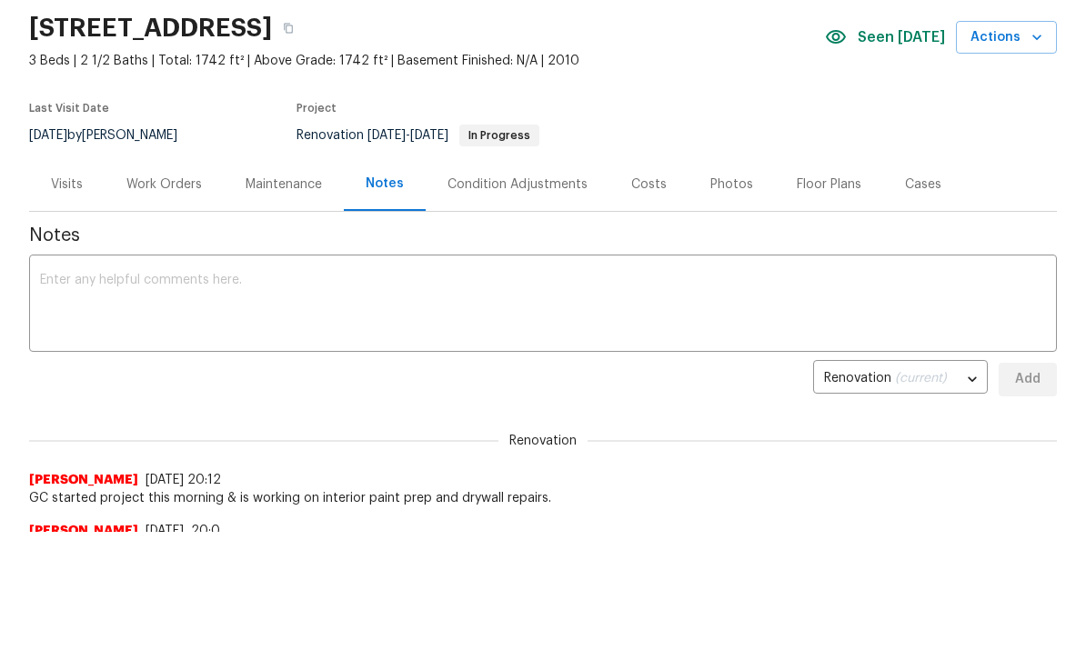
scroll to position [0, 0]
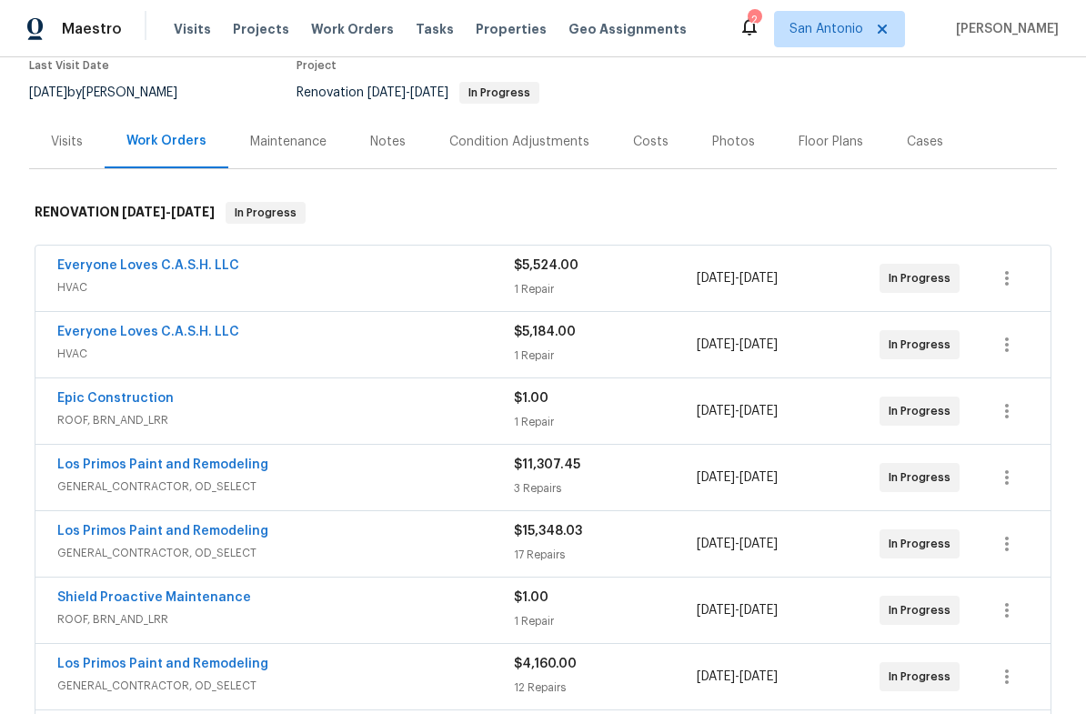
scroll to position [155, 0]
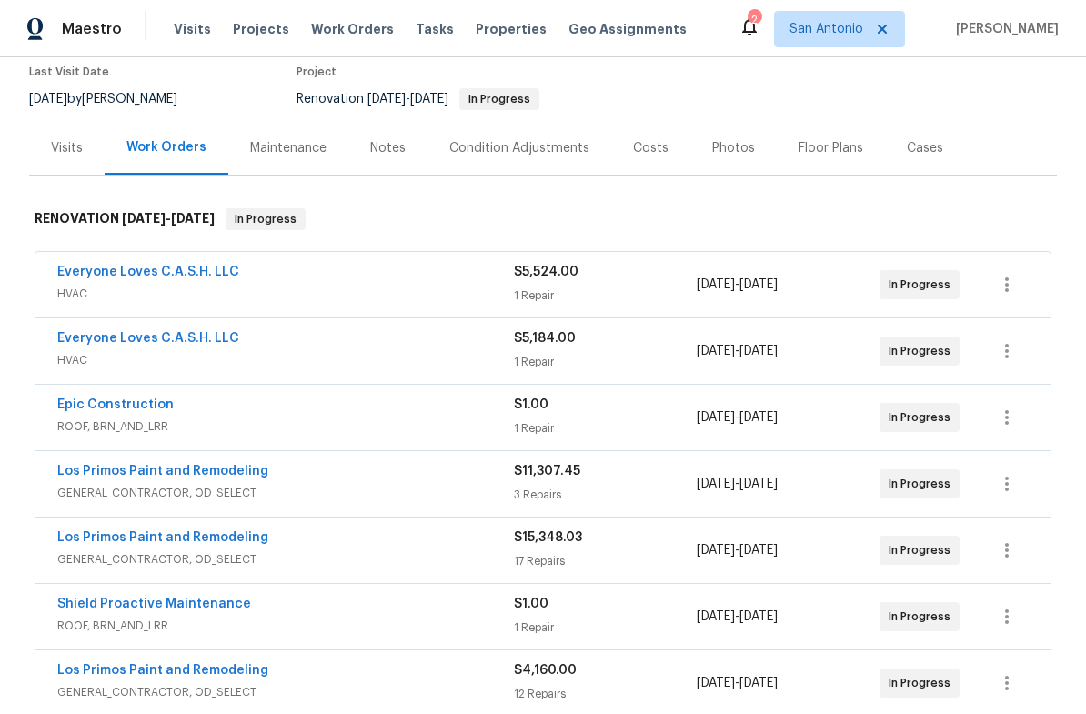
click at [95, 409] on link "Epic Construction" at bounding box center [115, 404] width 116 height 13
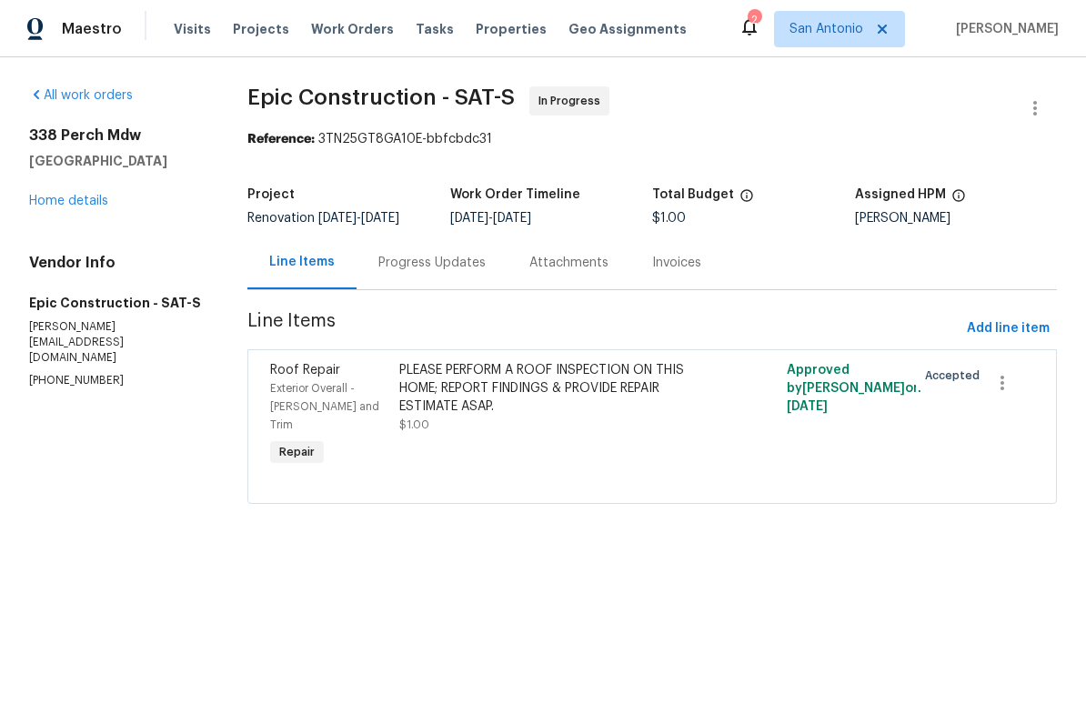
click at [446, 269] on div "Progress Updates" at bounding box center [431, 263] width 107 height 18
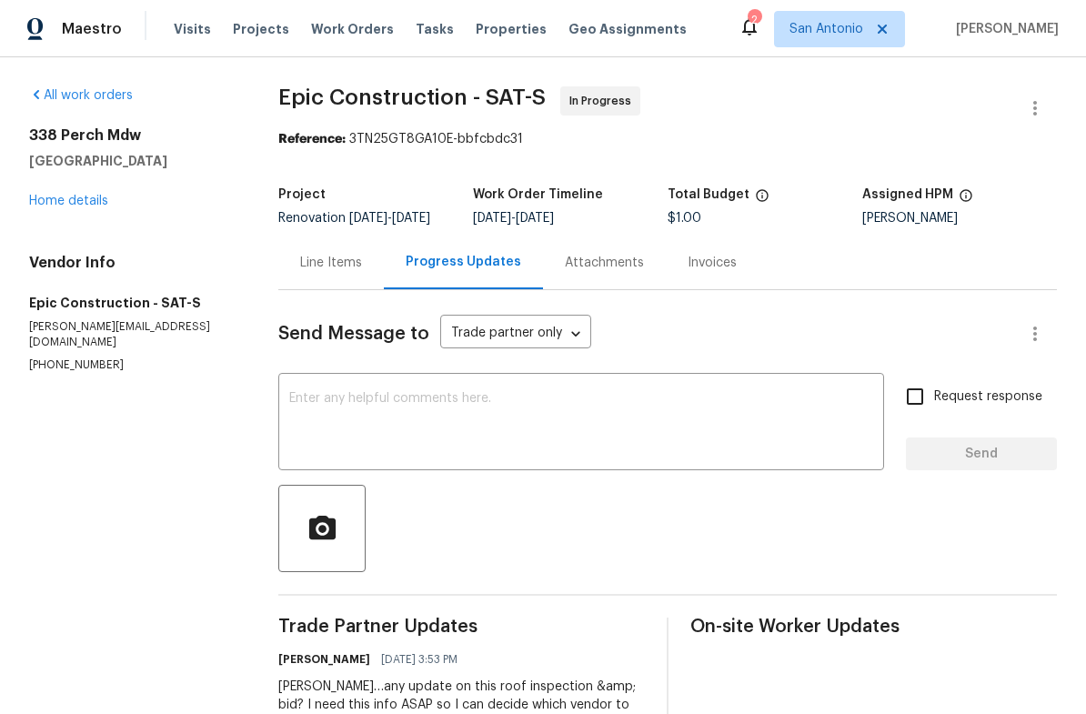
click at [66, 203] on link "Home details" at bounding box center [68, 201] width 79 height 13
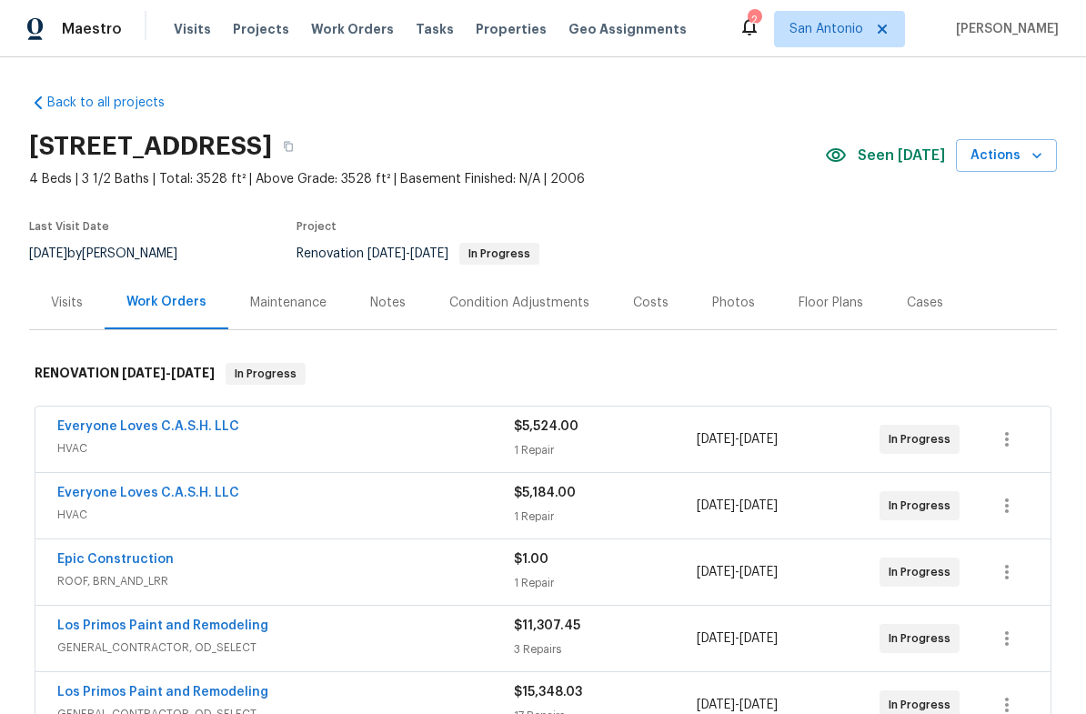
click at [375, 299] on div "Notes" at bounding box center [387, 303] width 35 height 18
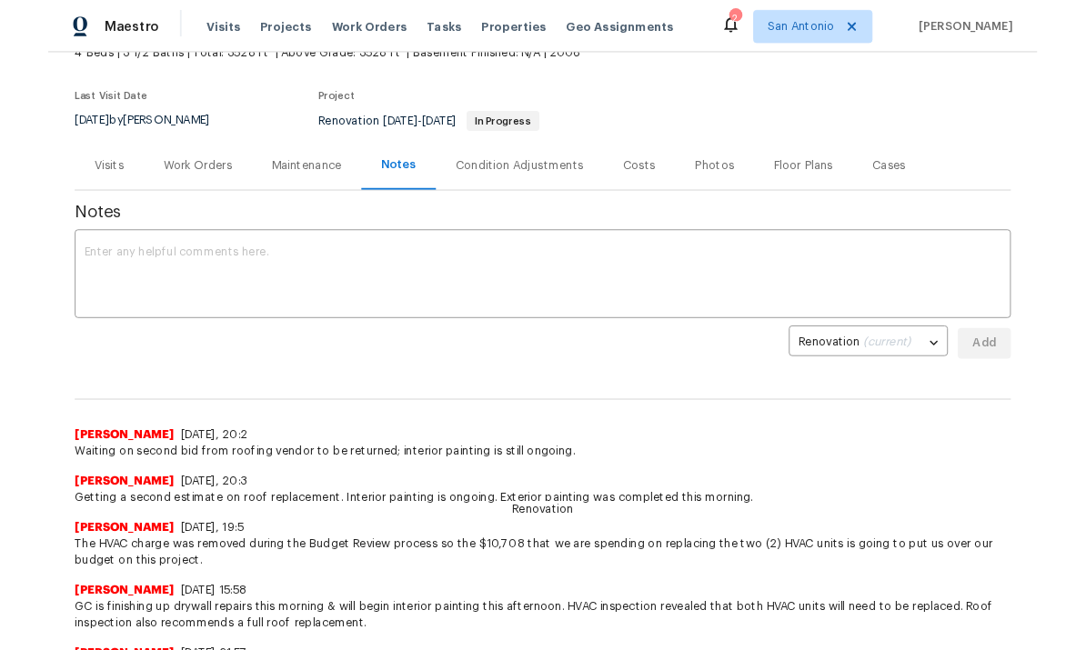
scroll to position [123, 0]
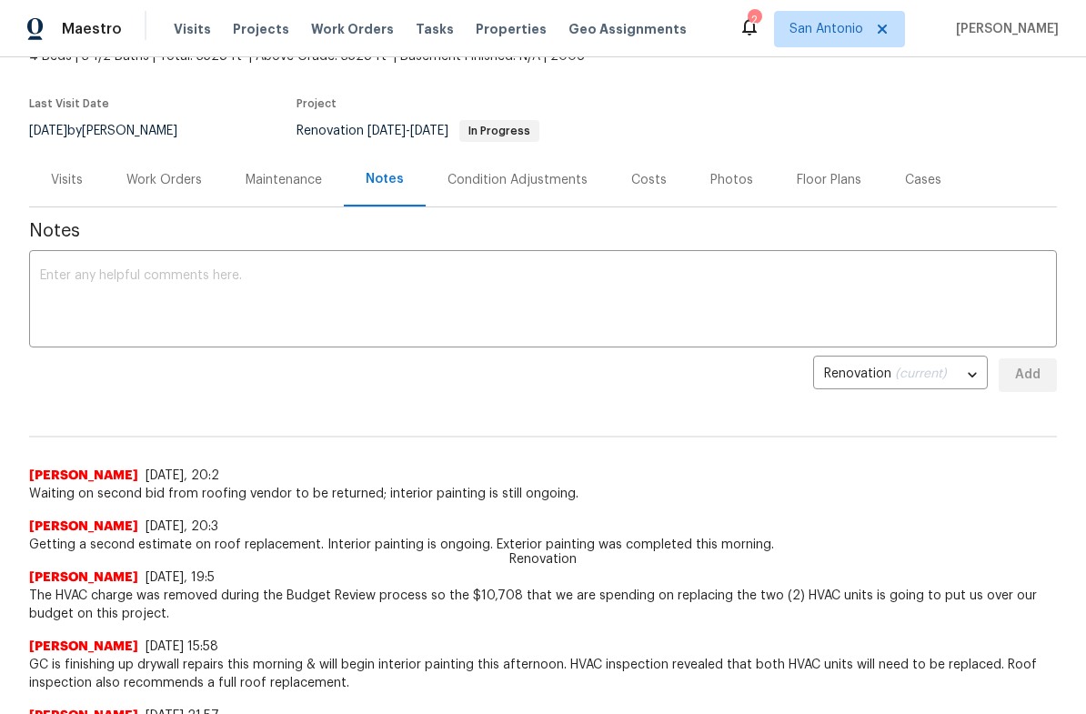
click at [266, 286] on textarea at bounding box center [543, 301] width 1006 height 64
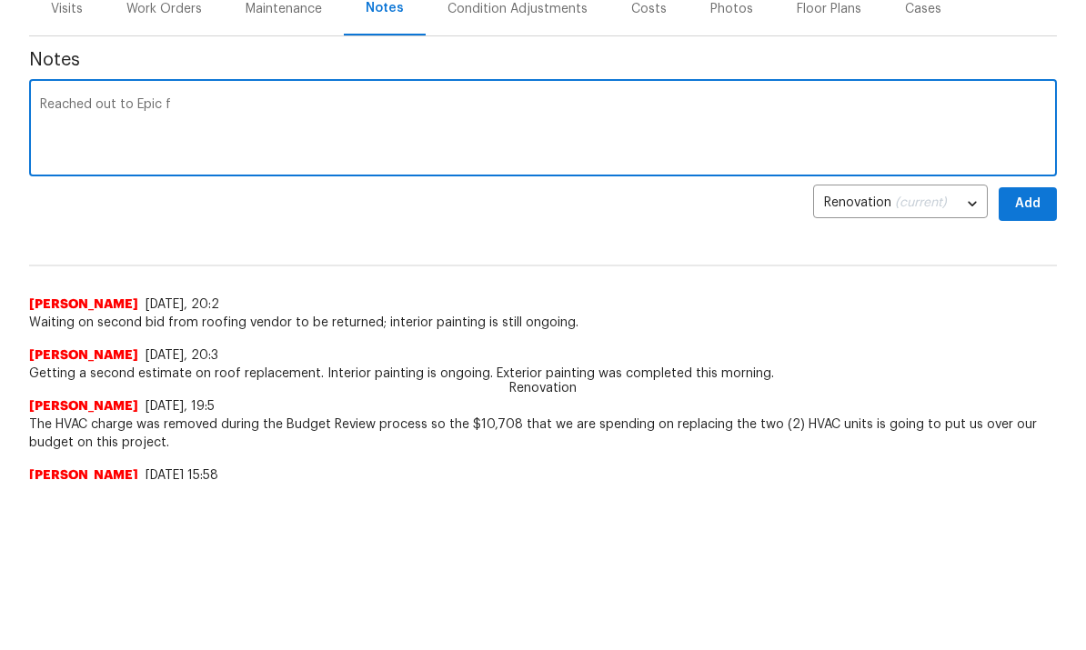
type textarea "Reached out to Epic"
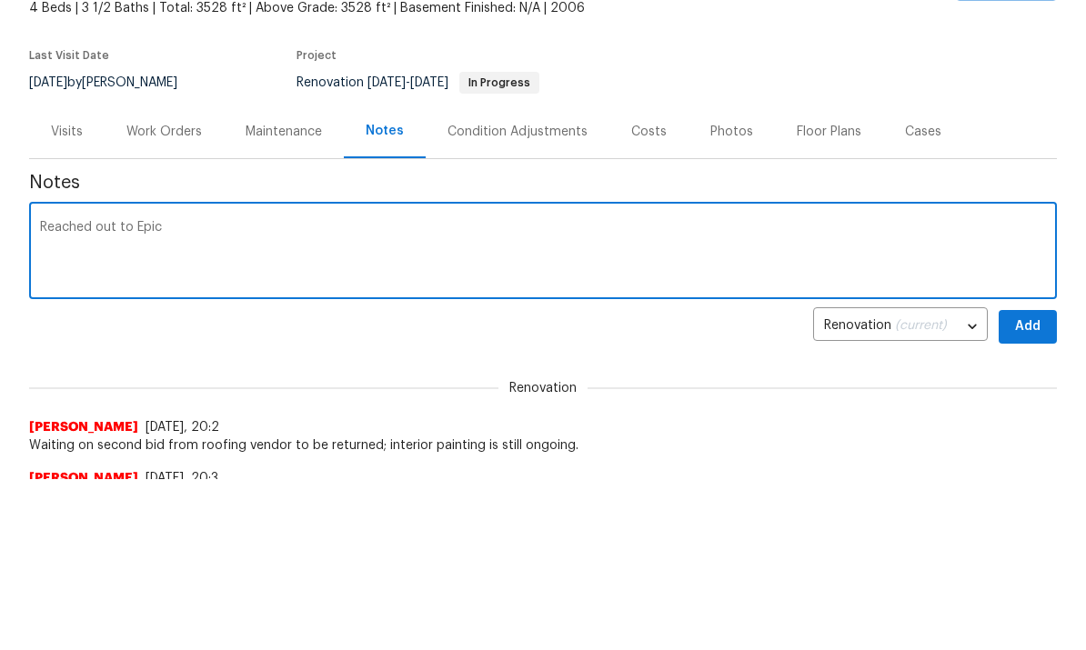
scroll to position [0, 0]
click at [172, 134] on div "Work Orders" at bounding box center [163, 133] width 75 height 18
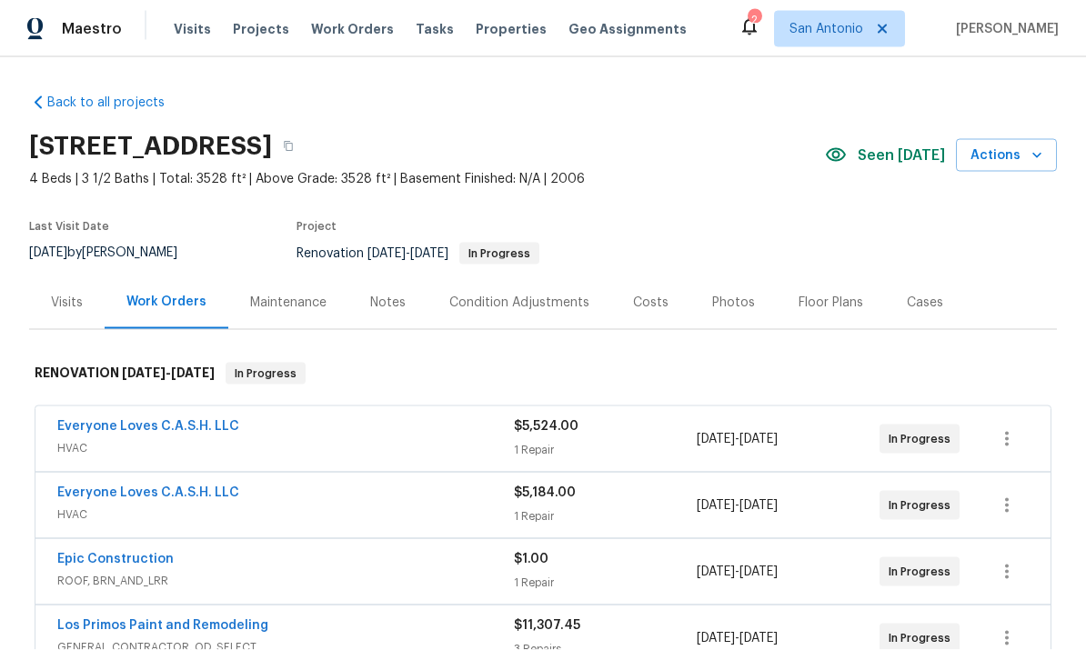
scroll to position [68, 0]
click at [396, 294] on div "Notes" at bounding box center [387, 303] width 35 height 18
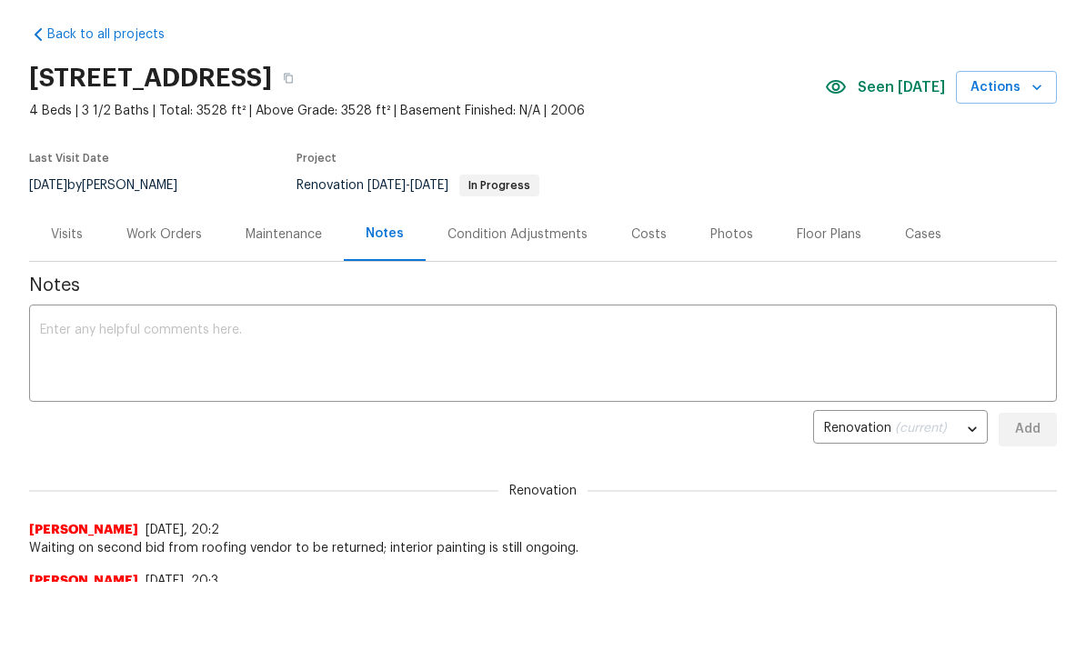
click at [411, 341] on textarea at bounding box center [543, 356] width 1006 height 64
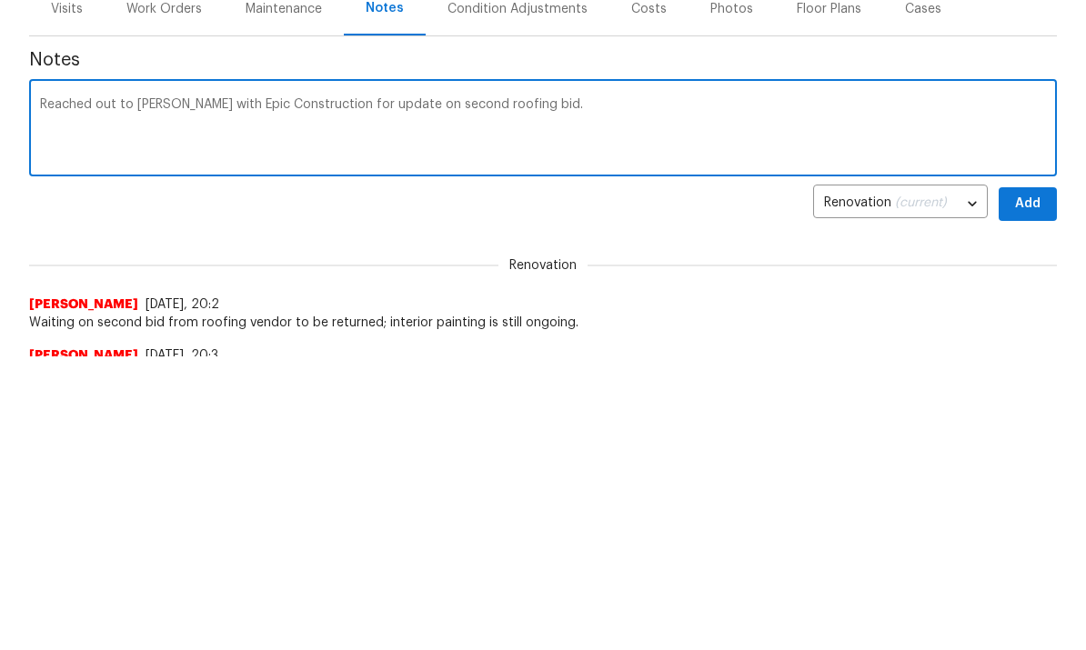
click at [551, 324] on textarea "Reached out to Kris with Epic Construction for update on second roofing bid." at bounding box center [543, 356] width 1006 height 64
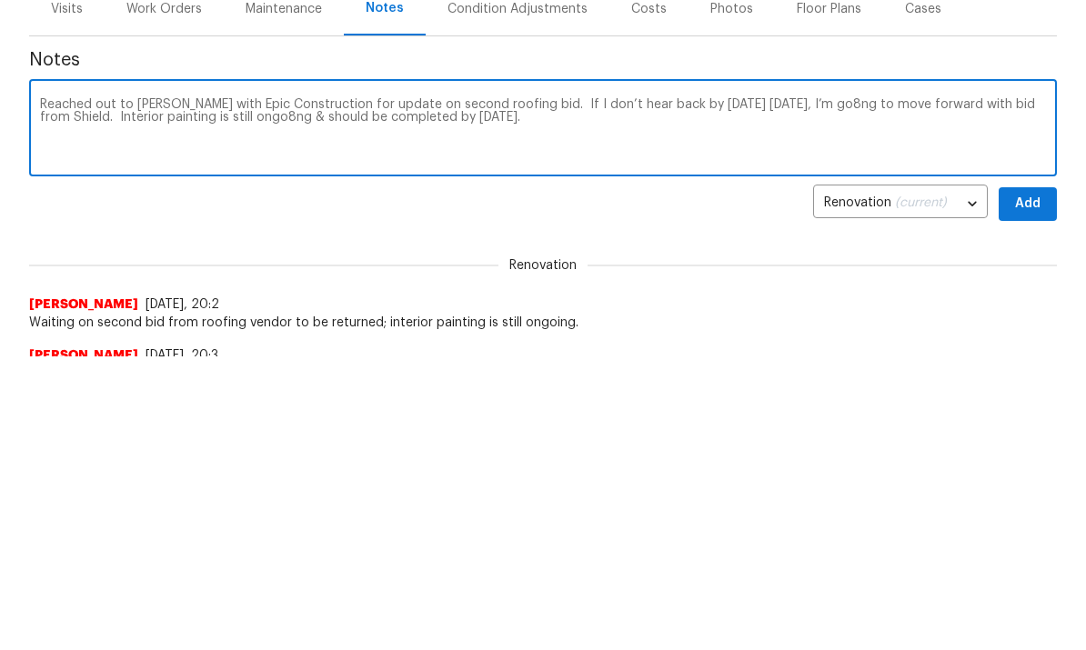
click at [286, 324] on textarea "Reached out to Kris with Epic Construction for update on second roofing bid. If…" at bounding box center [543, 356] width 1006 height 64
click at [553, 324] on textarea "Reached out to Kris with Epic Construction for update on second roofing bid. If…" at bounding box center [543, 356] width 1006 height 64
type textarea "Reached out to Kris with Epic Construction for update on second roofing bid. If…"
click at [1020, 418] on span "Add" at bounding box center [1027, 429] width 29 height 23
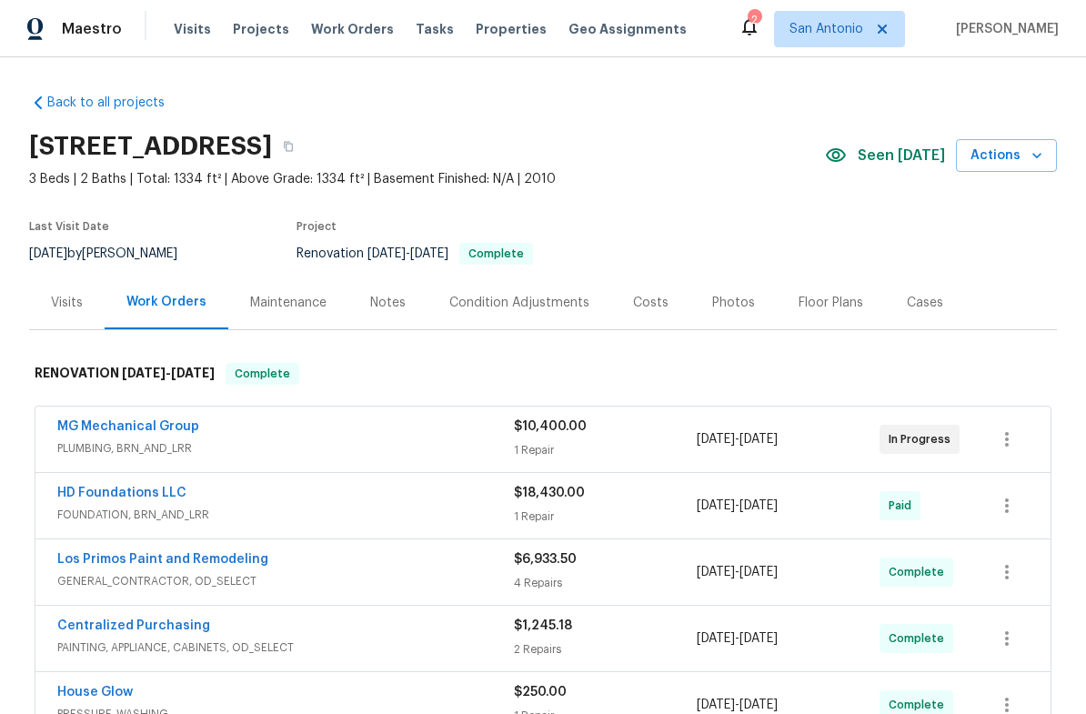
click at [724, 301] on div "Photos" at bounding box center [733, 303] width 43 height 18
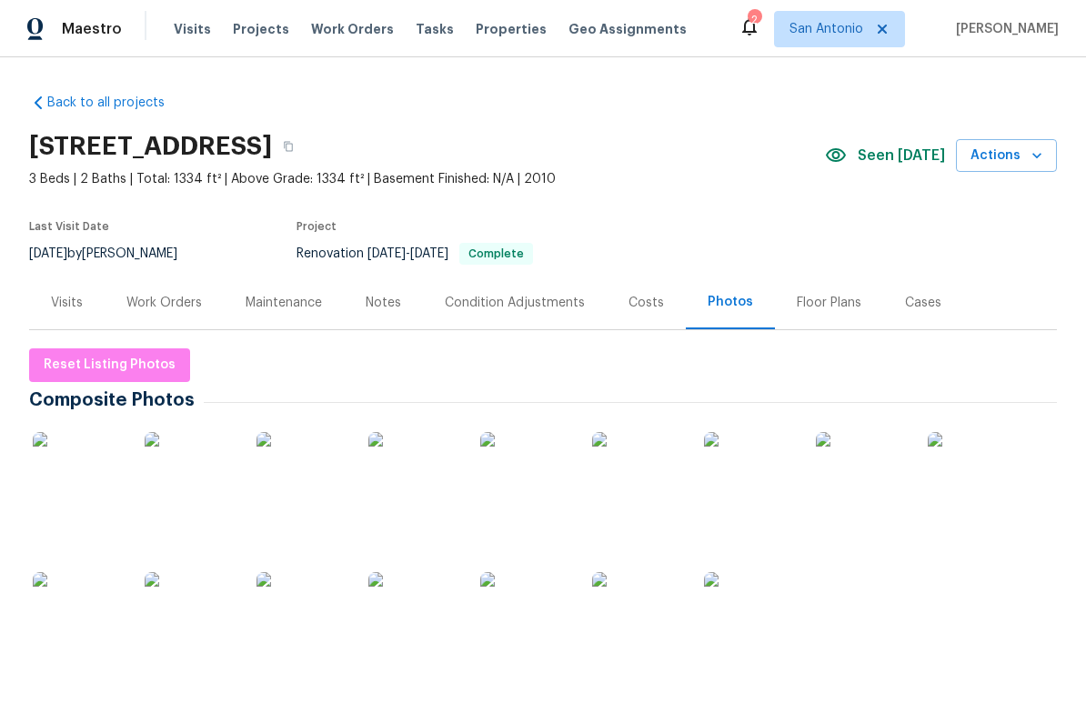
click at [649, 305] on div "Costs" at bounding box center [645, 303] width 35 height 18
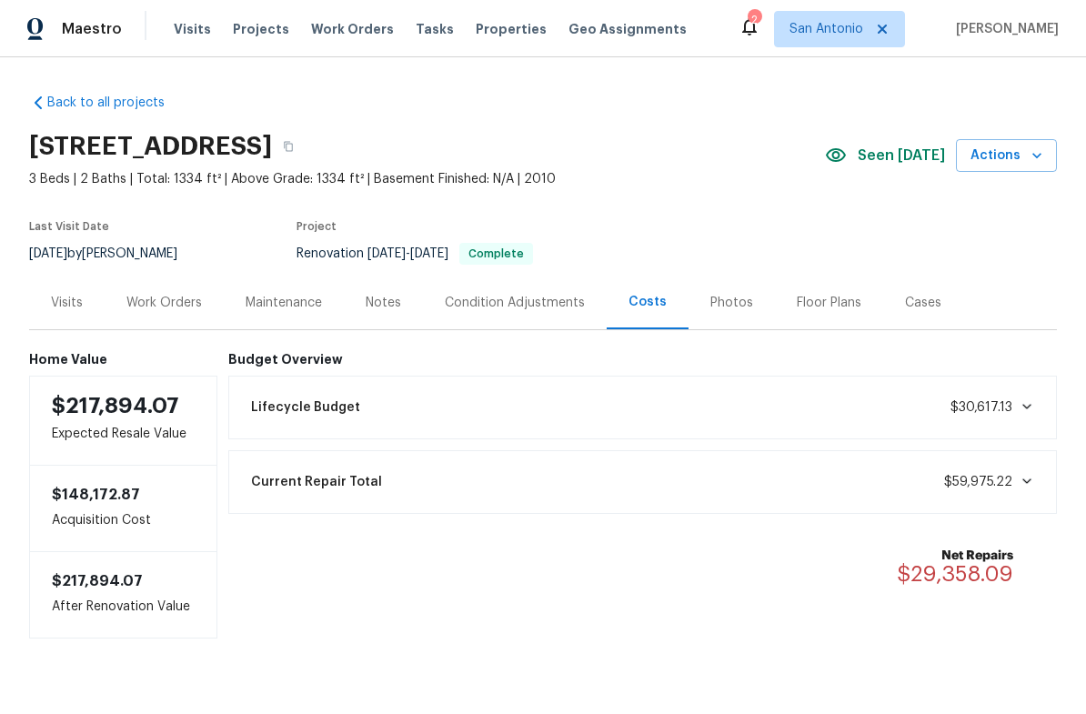
click at [376, 294] on div "Notes" at bounding box center [383, 303] width 35 height 18
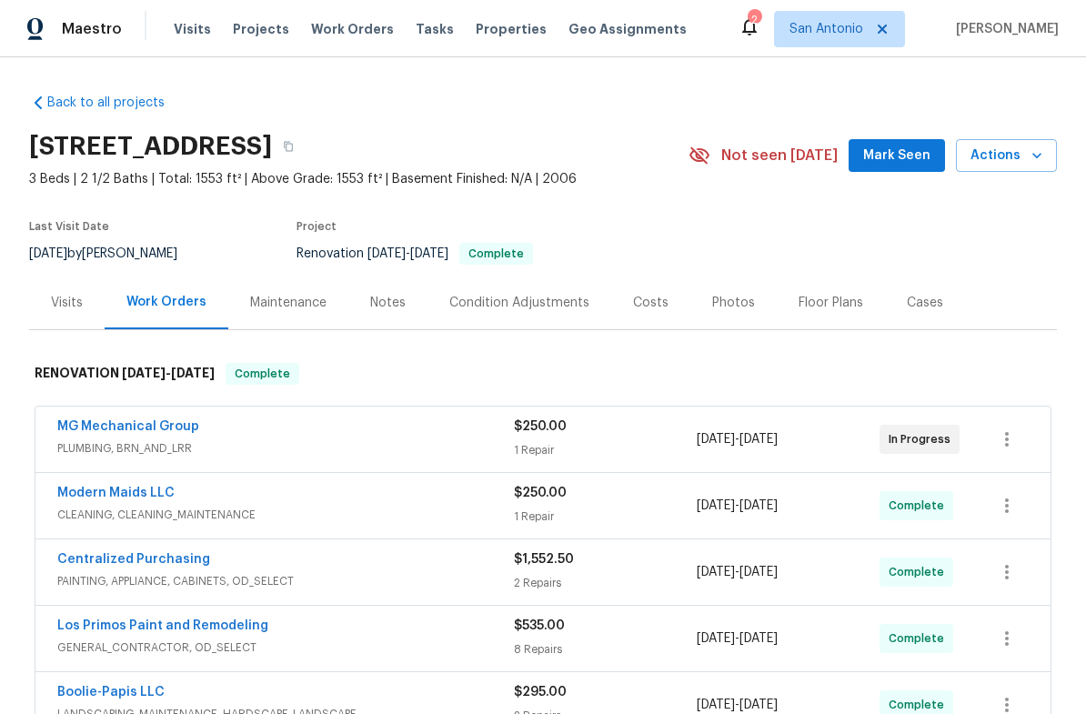
click at [907, 161] on span "Mark Seen" at bounding box center [896, 156] width 67 height 23
